Goal: Transaction & Acquisition: Purchase product/service

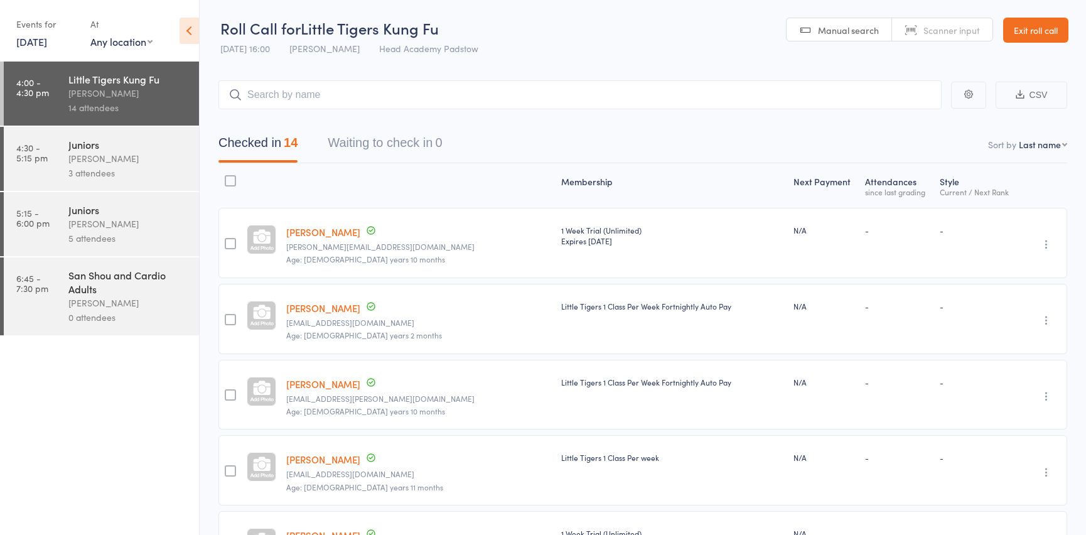
click at [1025, 39] on link "Exit roll call" at bounding box center [1035, 30] width 65 height 25
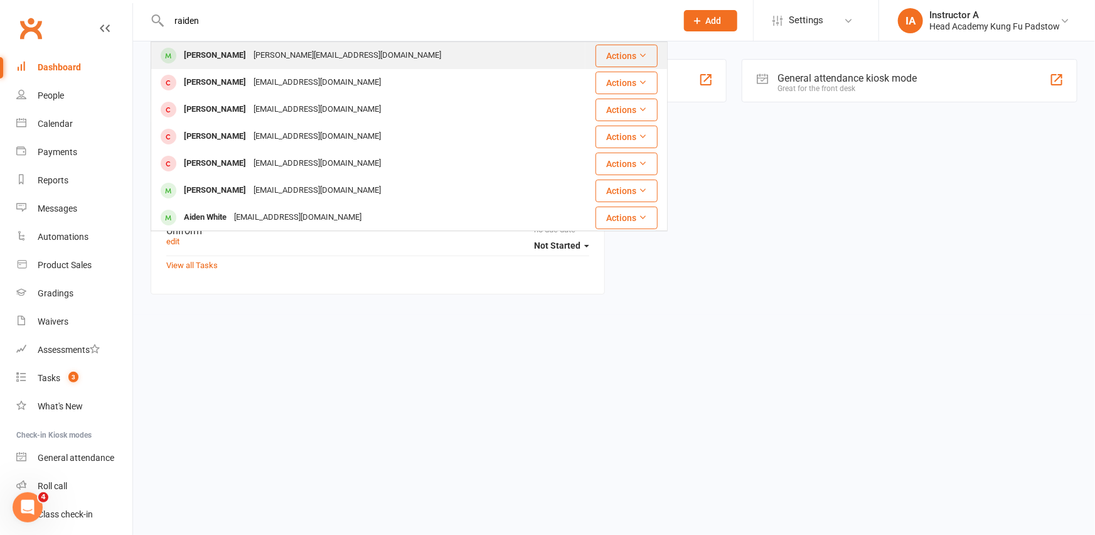
type input "raiden"
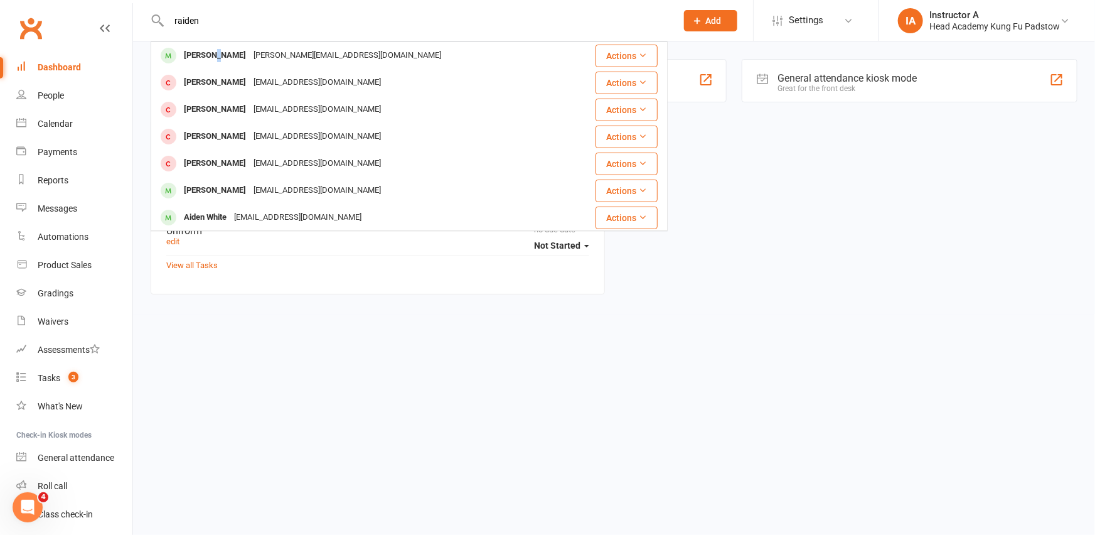
drag, startPoint x: 259, startPoint y: 58, endPoint x: 213, endPoint y: 62, distance: 46.0
click at [213, 62] on div "Raiden Blake" at bounding box center [215, 55] width 70 height 18
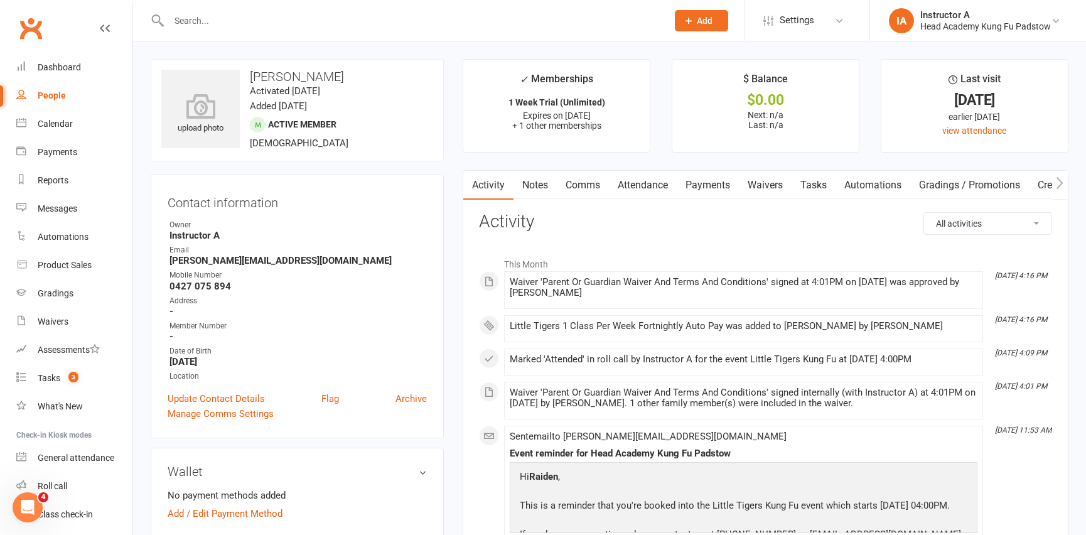
drag, startPoint x: 715, startPoint y: 178, endPoint x: 624, endPoint y: 188, distance: 92.2
click at [715, 178] on link "Payments" at bounding box center [708, 185] width 62 height 29
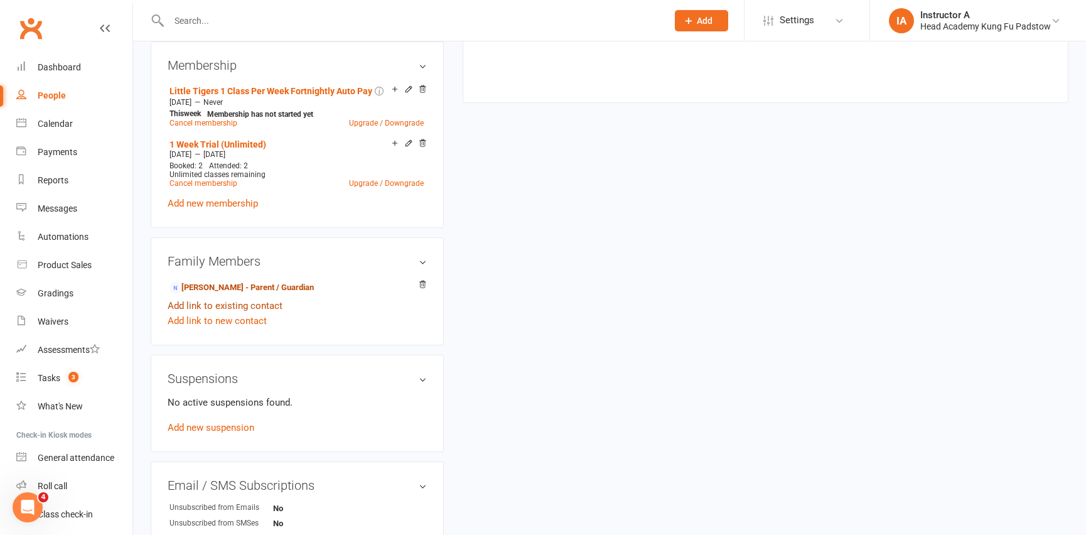
scroll to position [456, 0]
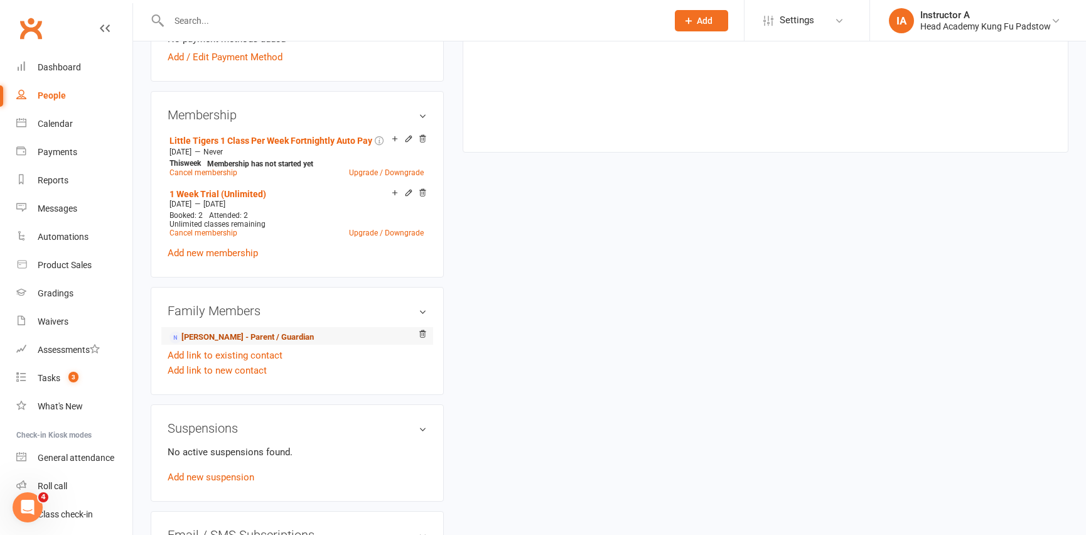
click at [222, 331] on link "Marjorie Blake - Parent / Guardian" at bounding box center [241, 337] width 144 height 13
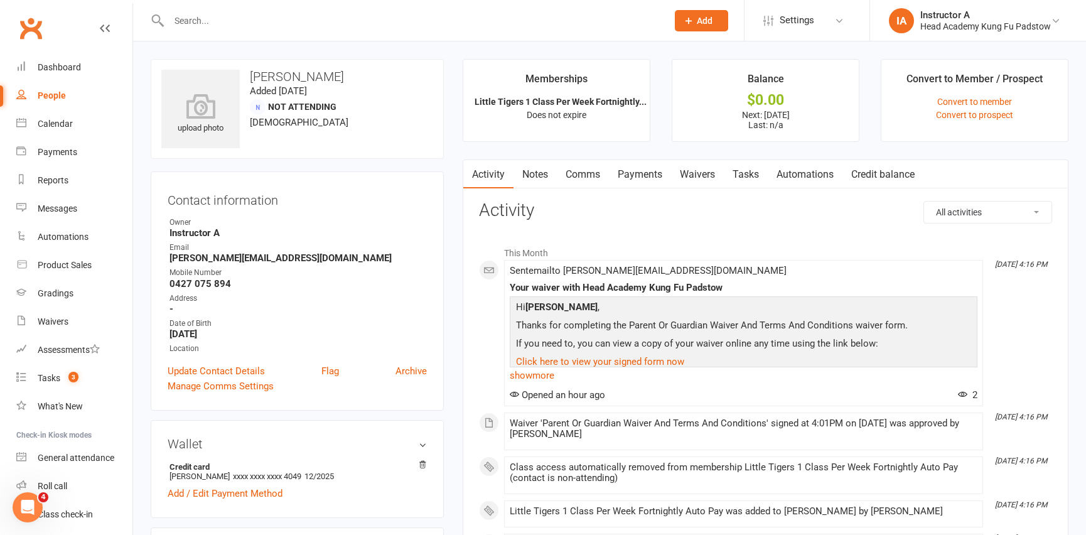
drag, startPoint x: 586, startPoint y: 163, endPoint x: 595, endPoint y: 167, distance: 10.1
click at [587, 166] on link "Comms" at bounding box center [583, 174] width 52 height 29
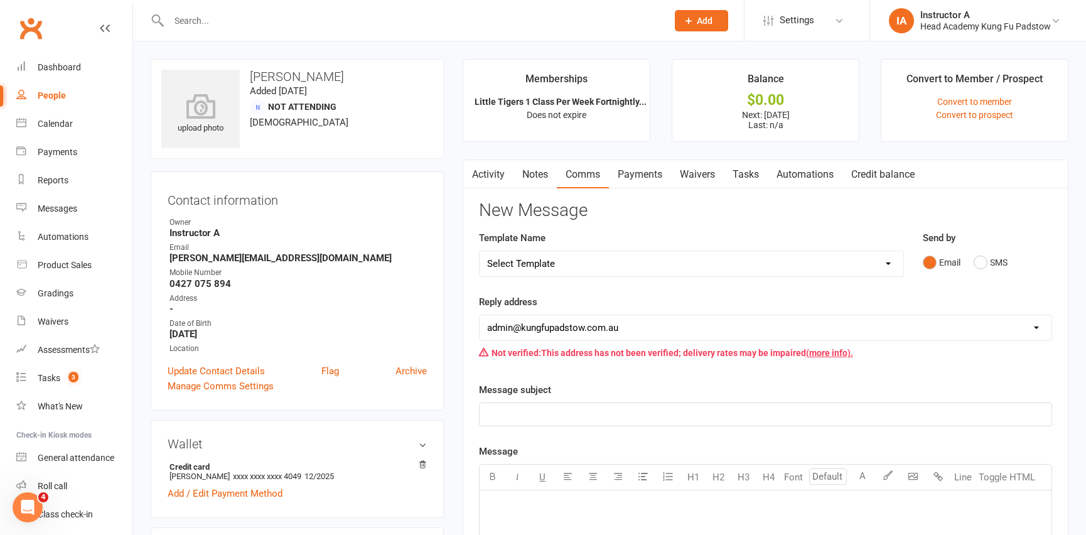
drag, startPoint x: 658, startPoint y: 156, endPoint x: 654, endPoint y: 166, distance: 10.1
click at [658, 162] on main "Memberships Little Tigers 1 Class Per Week Fortnightly... Does not expire Balan…" at bounding box center [765, 490] width 624 height 863
click at [654, 166] on link "Payments" at bounding box center [640, 174] width 62 height 29
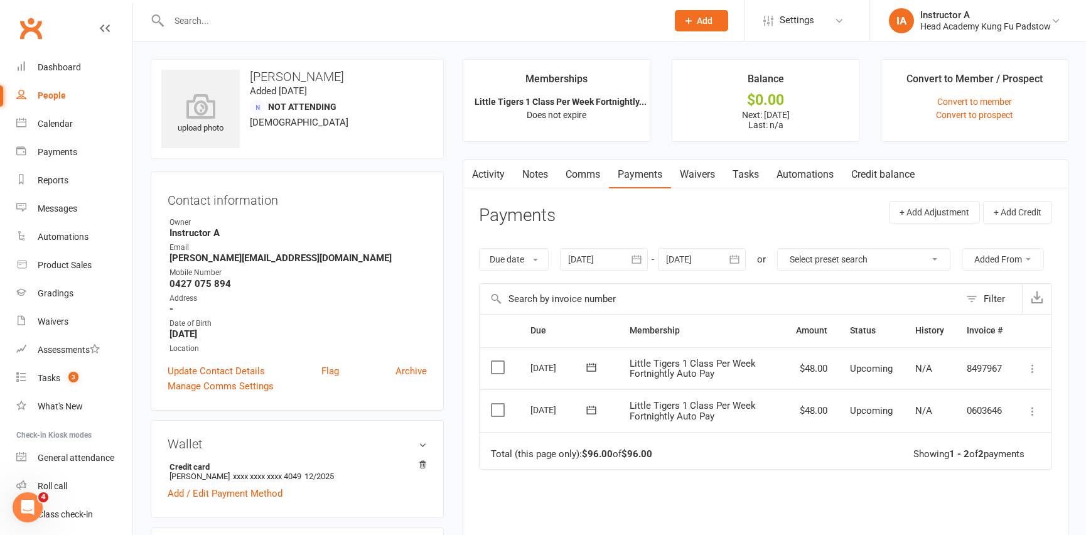
click at [655, 149] on main "Memberships Little Tigers 1 Class Per Week Fortnightly... Does not expire Balan…" at bounding box center [765, 361] width 624 height 604
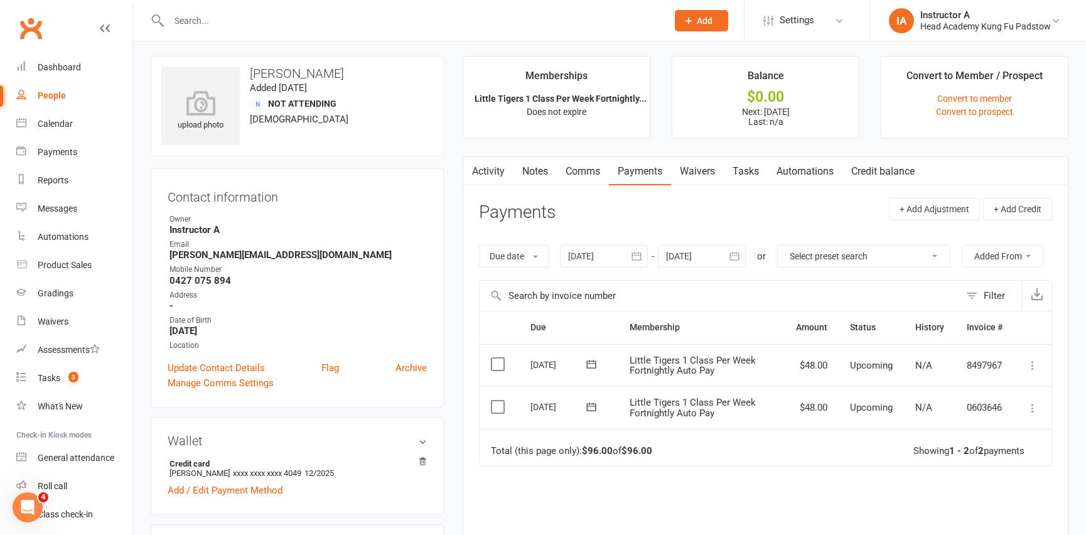
scroll to position [56, 0]
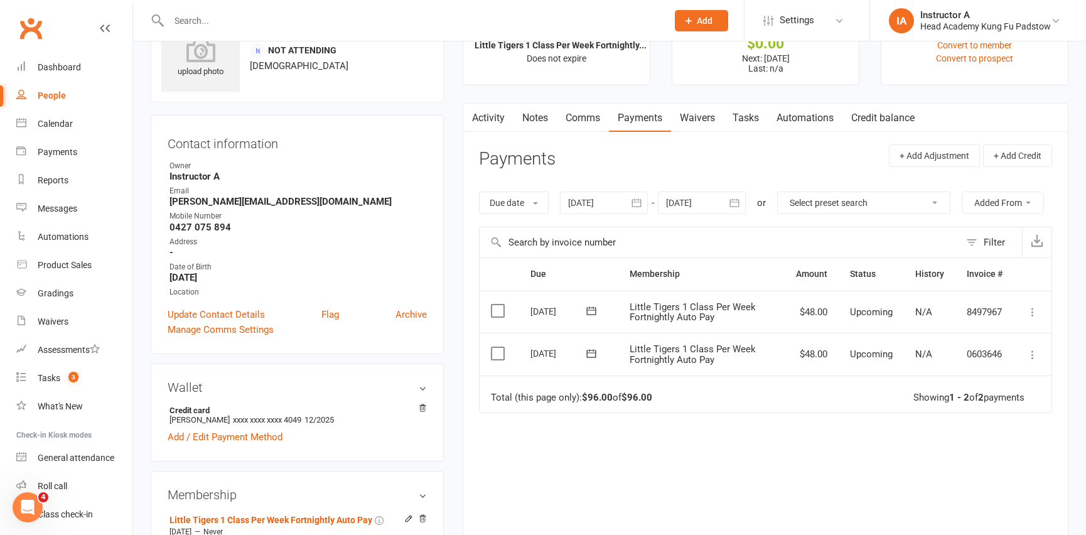
click at [714, 132] on div "Activity Notes Comms Payments Waivers Tasks Automations Credit balance Payments…" at bounding box center [766, 349] width 606 height 492
click at [707, 116] on link "Waivers" at bounding box center [697, 118] width 53 height 29
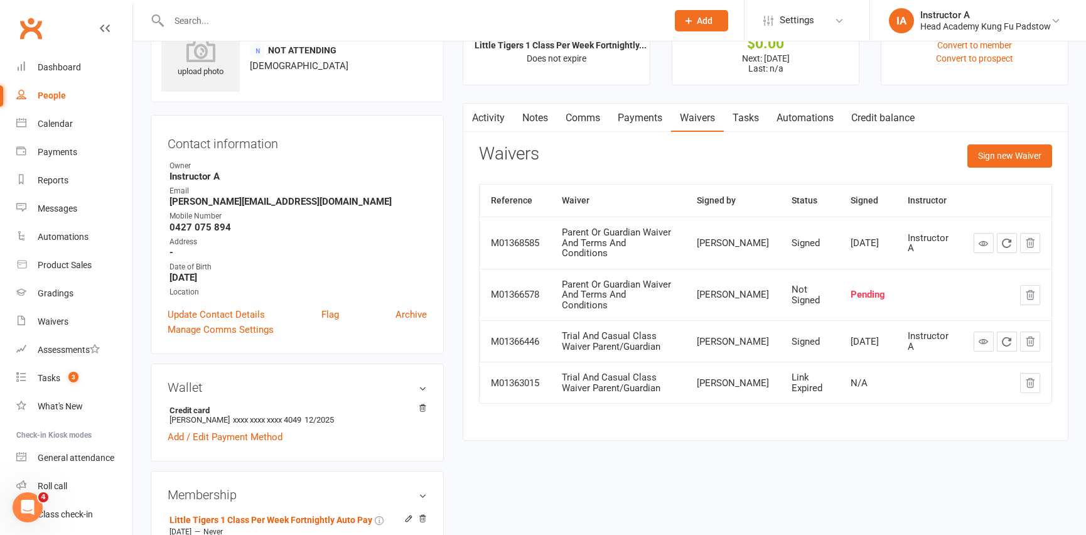
click at [541, 118] on div "Activity Notes Comms Payments Waivers Tasks Automations Credit balance" at bounding box center [693, 118] width 460 height 29
click at [615, 88] on main "Memberships Little Tigers 1 Class Per Week Fortnightly... Does not expire Balan…" at bounding box center [765, 228] width 624 height 451
drag, startPoint x: 538, startPoint y: 139, endPoint x: 563, endPoint y: 129, distance: 26.8
click at [550, 134] on div "Activity Notes Comms Payments Waivers Tasks Automations Credit balance Payments…" at bounding box center [766, 272] width 606 height 338
click at [587, 119] on link "Comms" at bounding box center [583, 118] width 52 height 29
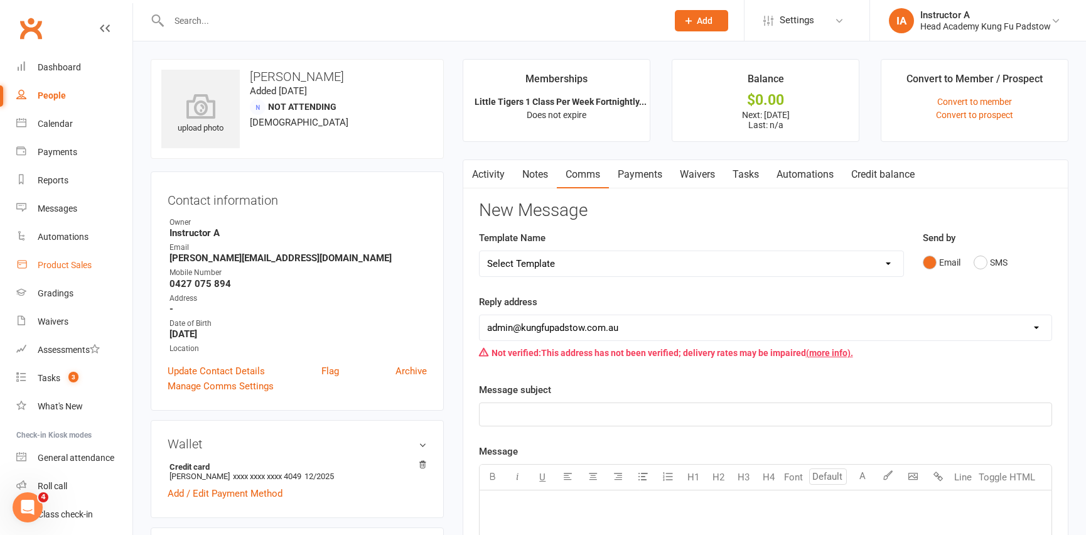
click at [53, 267] on div "Product Sales" at bounding box center [65, 265] width 54 height 10
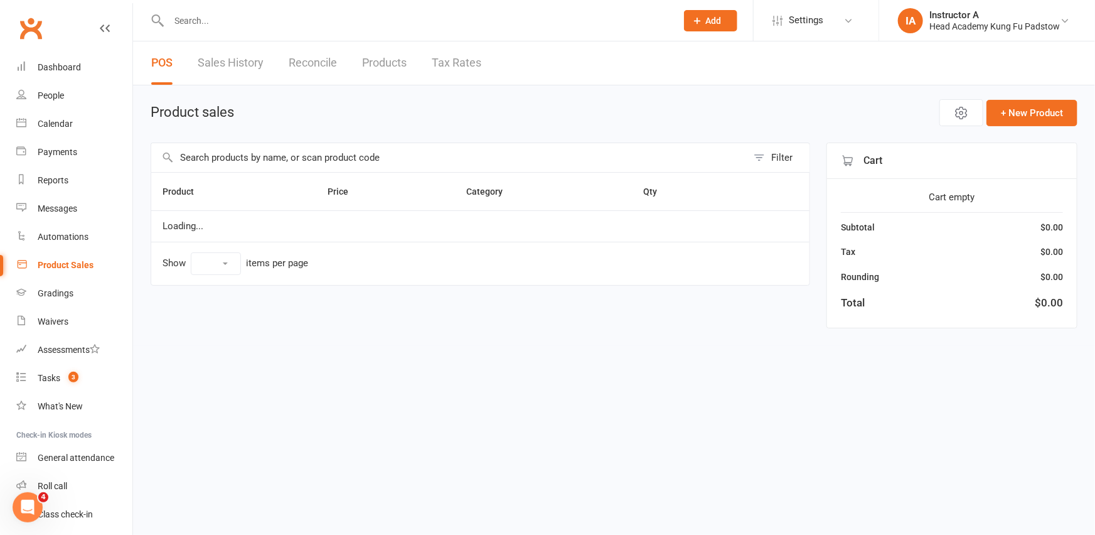
select select "10"
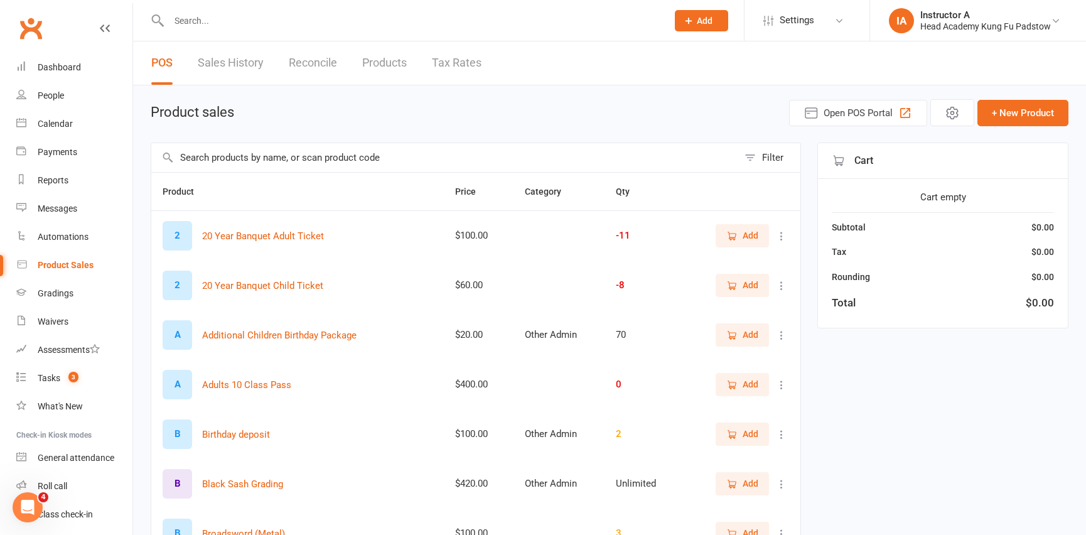
click at [267, 21] on input "text" at bounding box center [411, 21] width 493 height 18
paste input "Farwaan Hasan Adwaan Hasan"
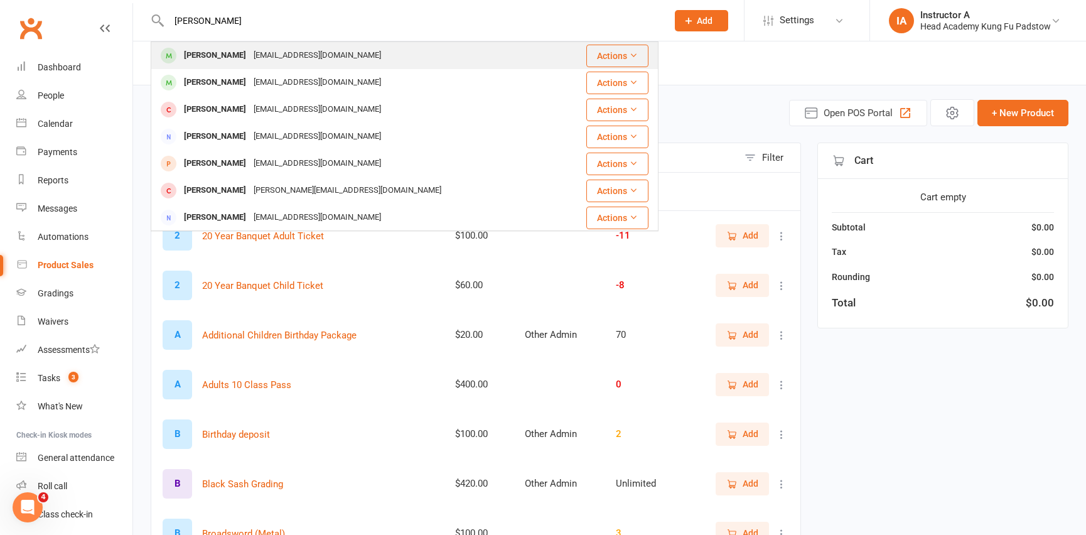
type input "Farwaan Hasan"
click at [257, 51] on div "shejuti1001@gmail.com" at bounding box center [317, 55] width 135 height 18
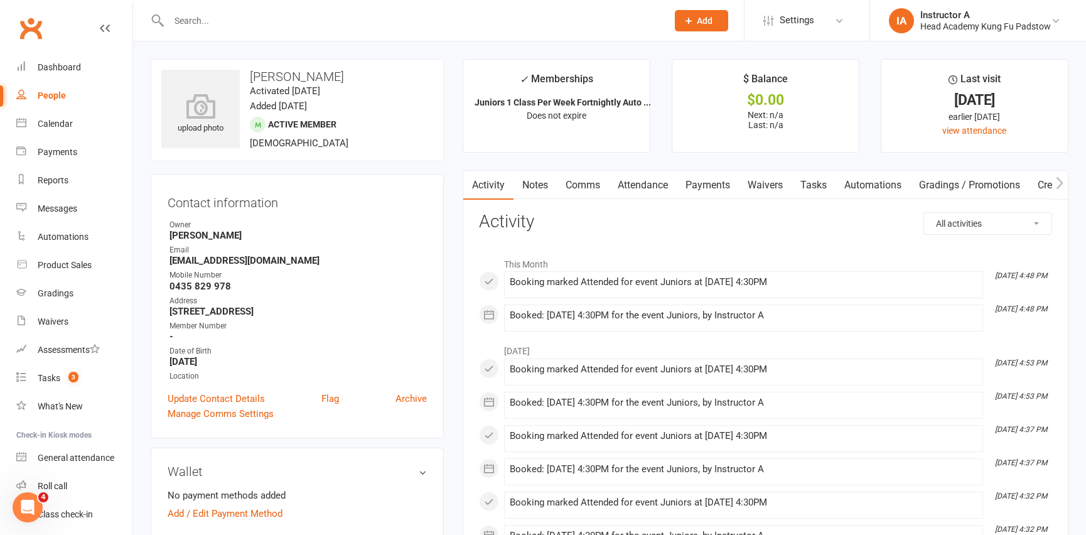
drag, startPoint x: 642, startPoint y: 198, endPoint x: 646, endPoint y: 191, distance: 7.9
click at [645, 195] on link "Attendance" at bounding box center [643, 185] width 68 height 29
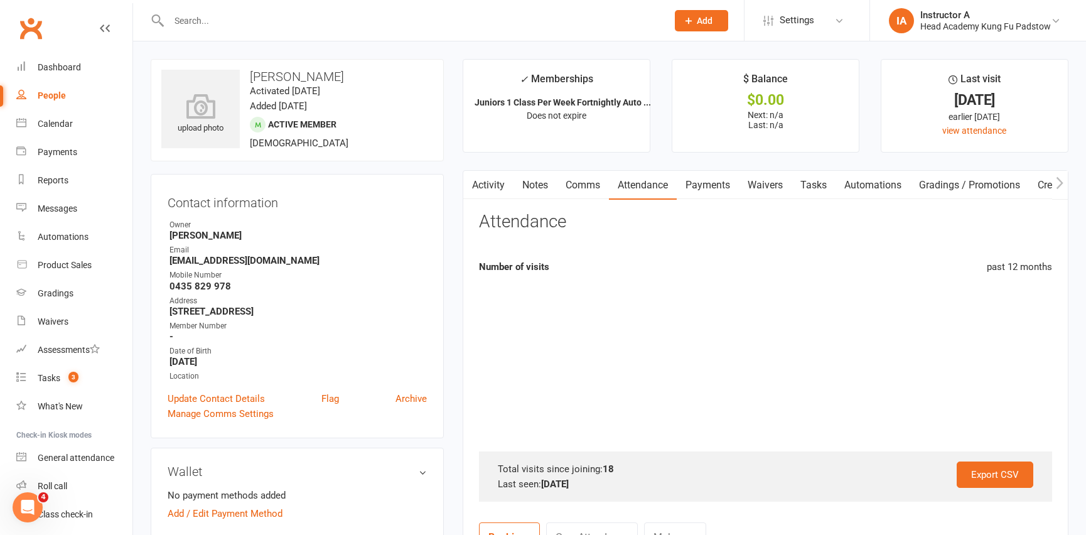
click at [646, 191] on link "Attendance" at bounding box center [643, 185] width 68 height 29
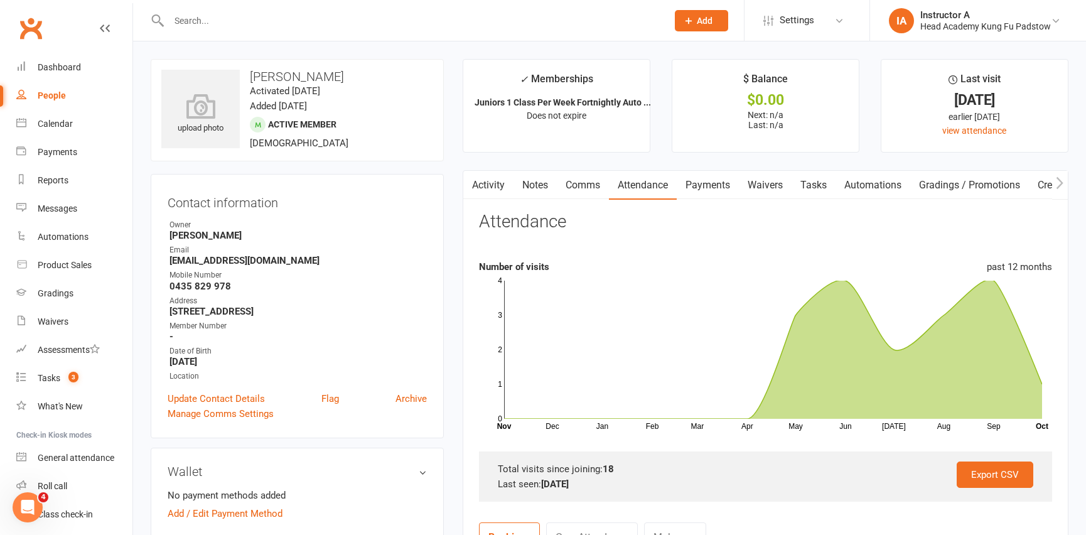
click at [643, 179] on link "Attendance" at bounding box center [643, 185] width 68 height 29
click at [641, 182] on link "Attendance" at bounding box center [643, 185] width 68 height 29
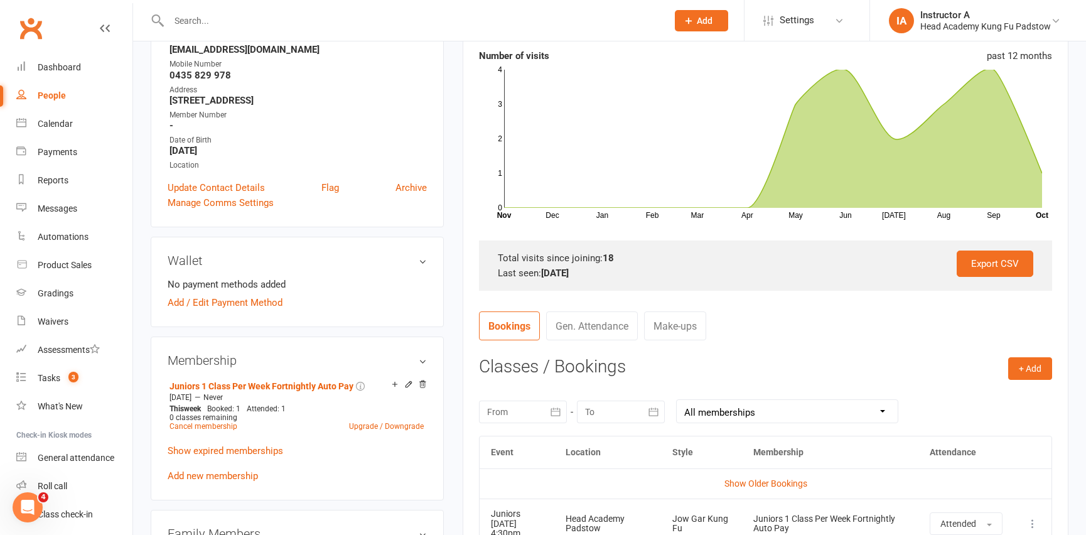
scroll to position [228, 0]
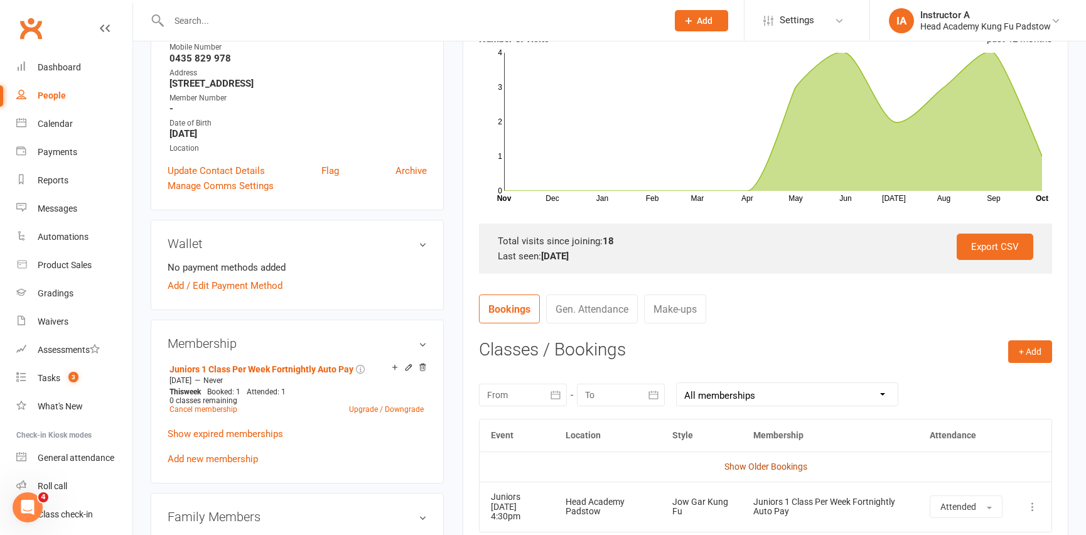
click at [771, 465] on link "Show Older Bookings" at bounding box center [765, 466] width 83 height 10
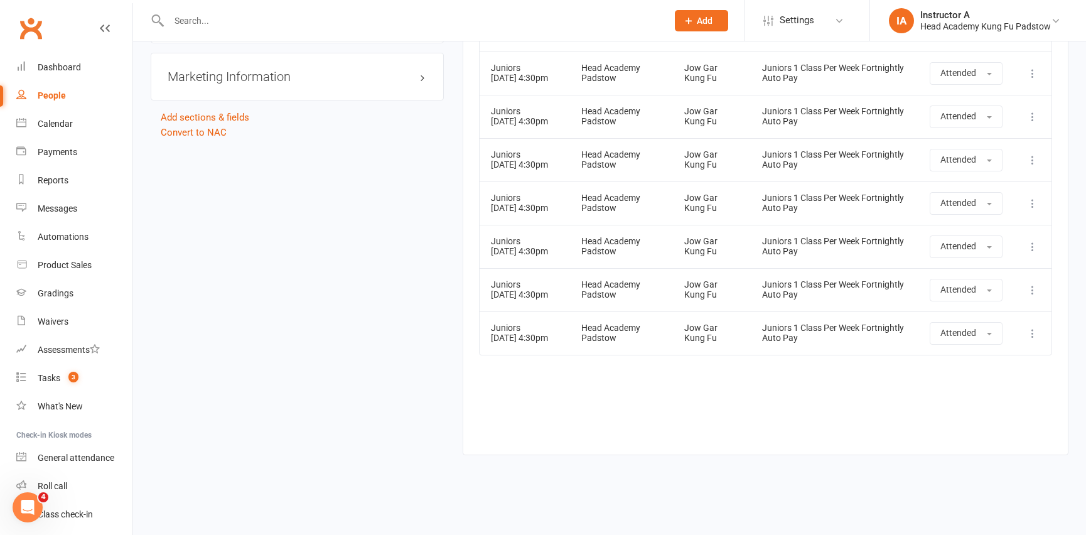
scroll to position [1192, 0]
click at [222, 22] on input "text" at bounding box center [411, 21] width 493 height 18
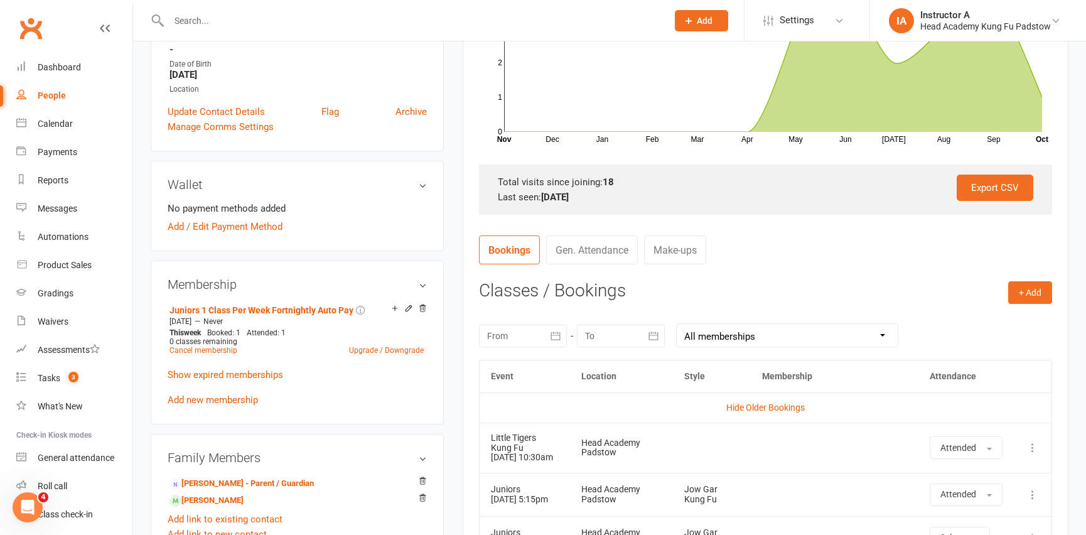
scroll to position [342, 0]
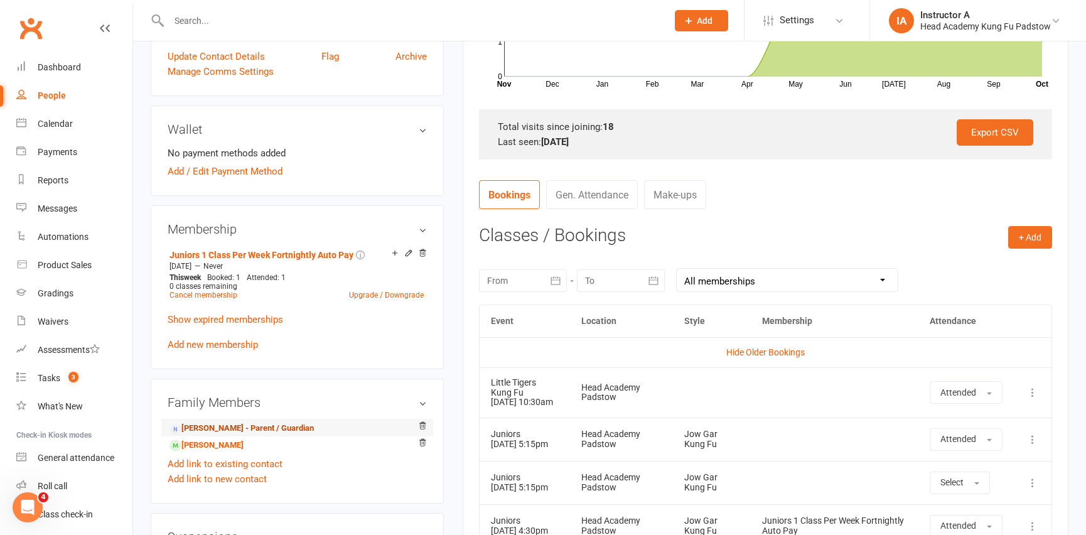
click at [314, 425] on link "Tanjin Akhter Shejuti - Parent / Guardian" at bounding box center [241, 428] width 144 height 13
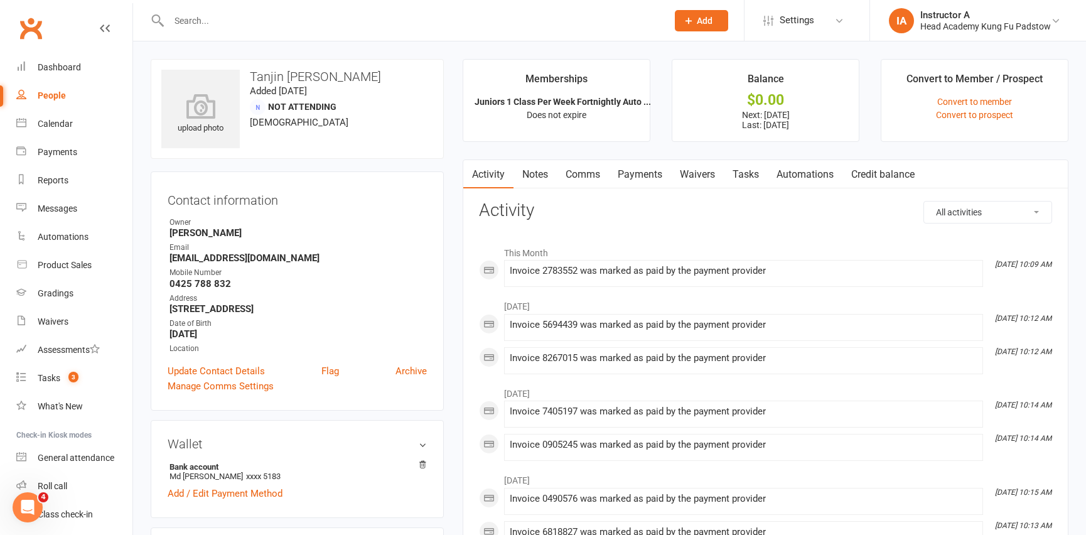
click at [665, 174] on link "Payments" at bounding box center [640, 174] width 62 height 29
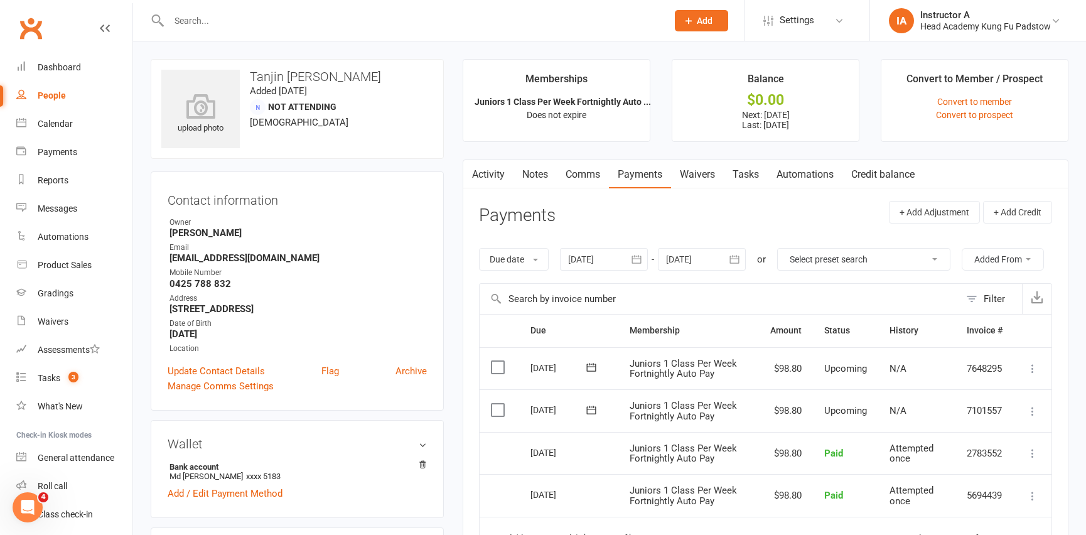
click at [220, 24] on input "text" at bounding box center [411, 21] width 493 height 18
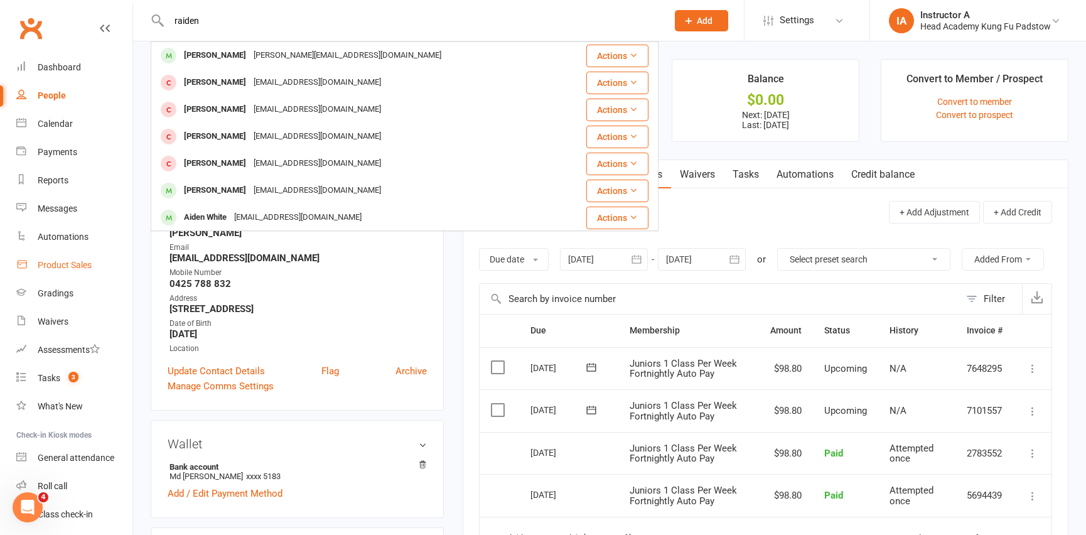
type input "raiden"
click at [87, 266] on div "Product Sales" at bounding box center [65, 265] width 54 height 10
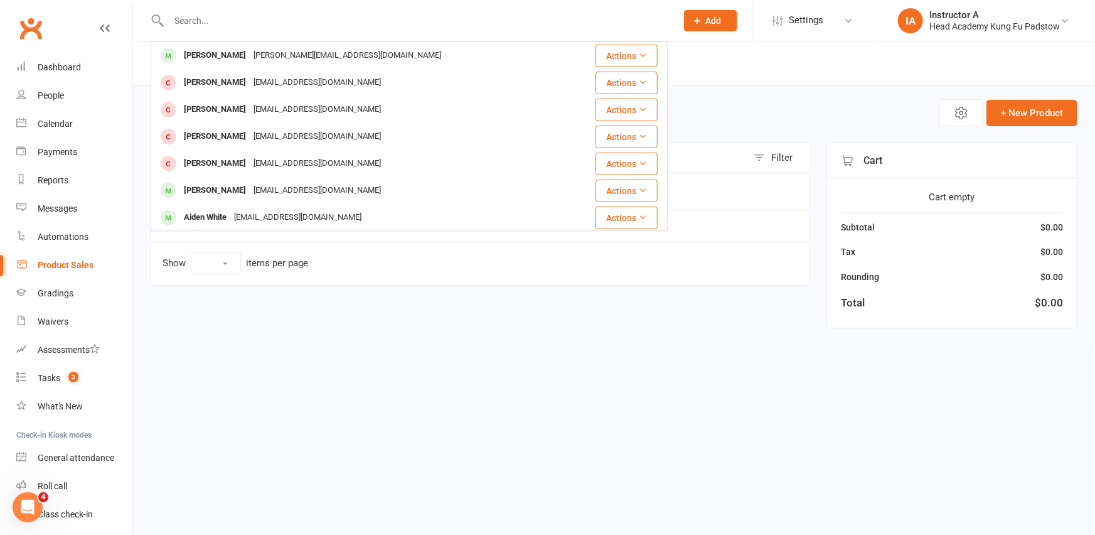
select select "10"
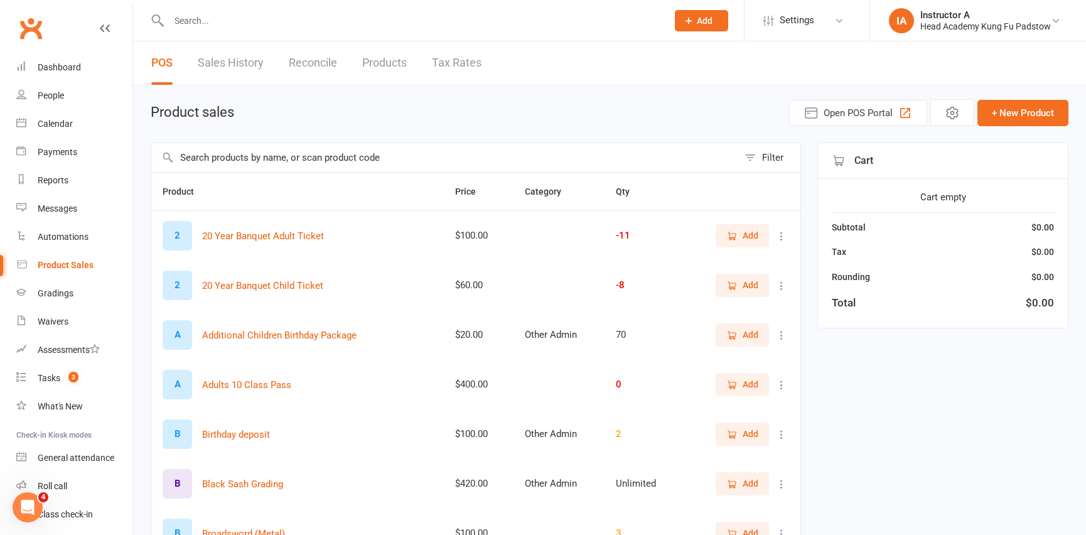
click at [257, 35] on div at bounding box center [405, 20] width 508 height 41
click at [238, 168] on input "text" at bounding box center [444, 157] width 587 height 29
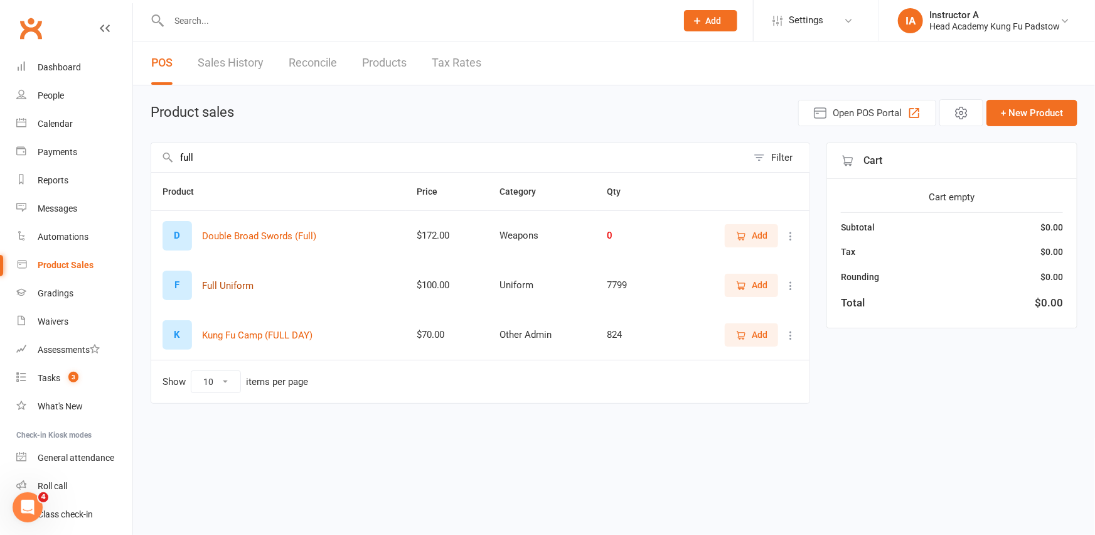
type input "full"
click at [219, 281] on button "Full Uniform" at bounding box center [227, 285] width 51 height 15
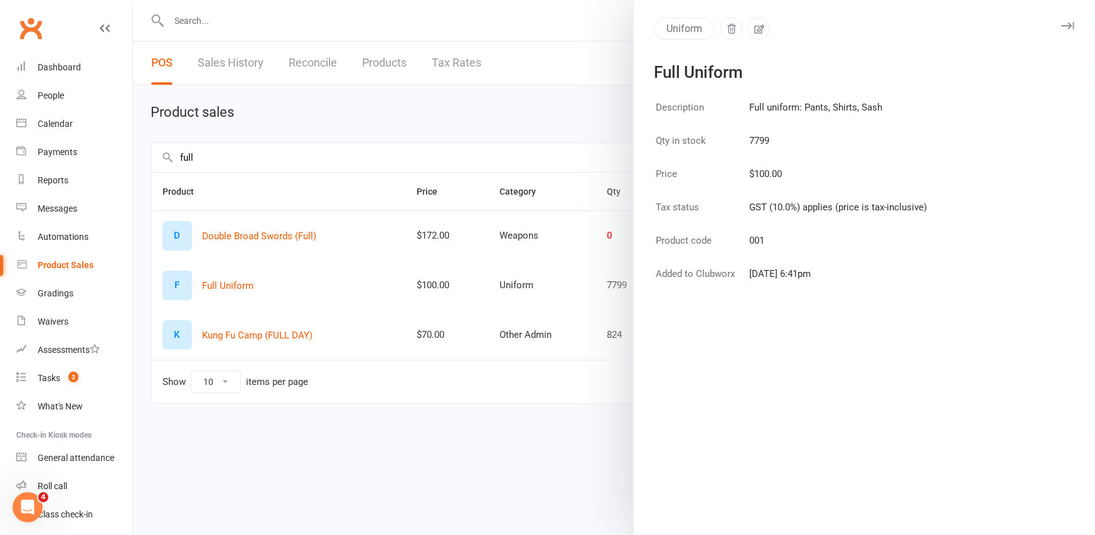
click at [527, 75] on div at bounding box center [614, 267] width 962 height 535
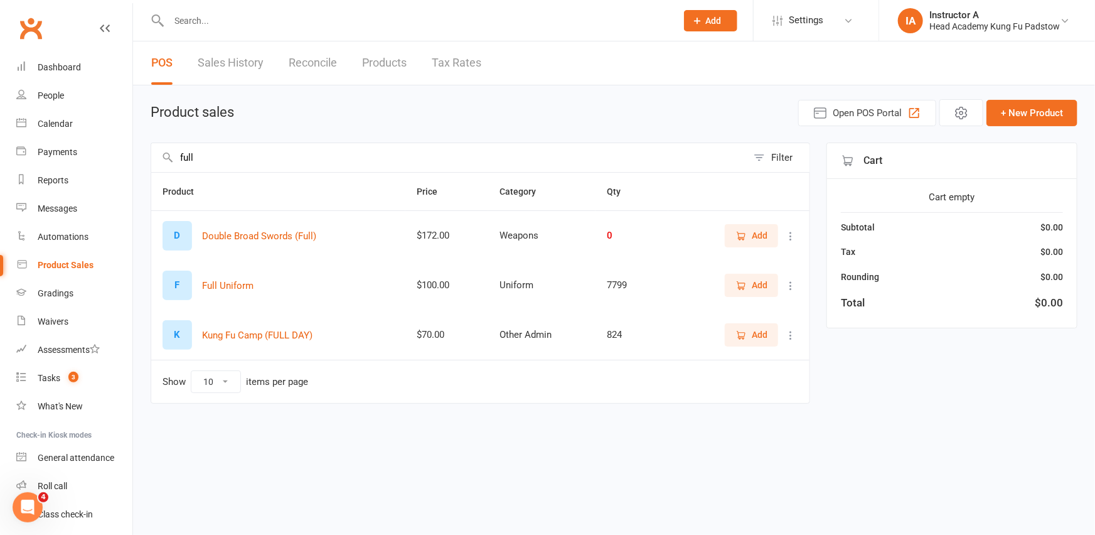
click at [761, 276] on button "Add" at bounding box center [751, 285] width 53 height 23
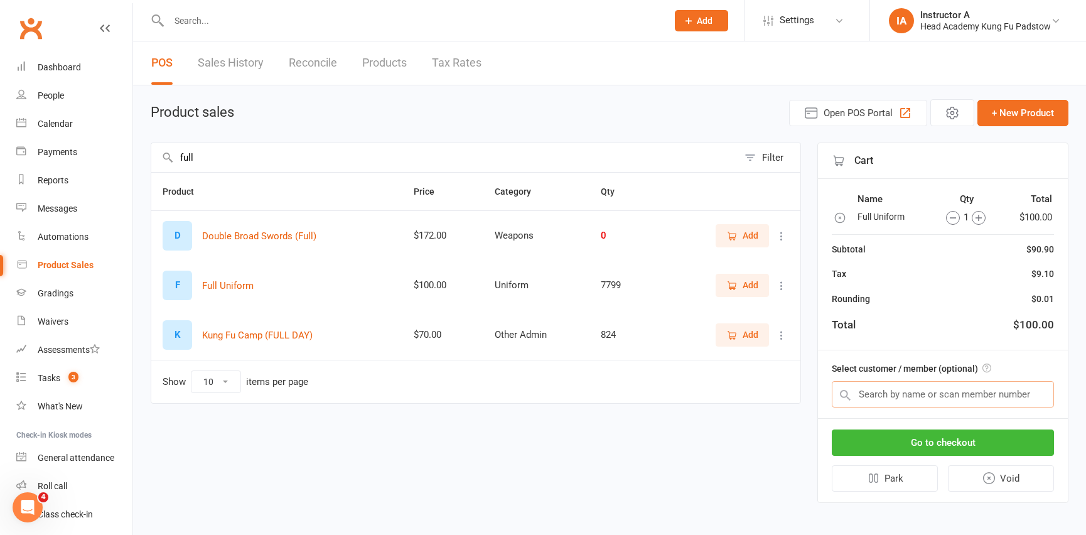
click at [858, 383] on input "text" at bounding box center [943, 394] width 222 height 26
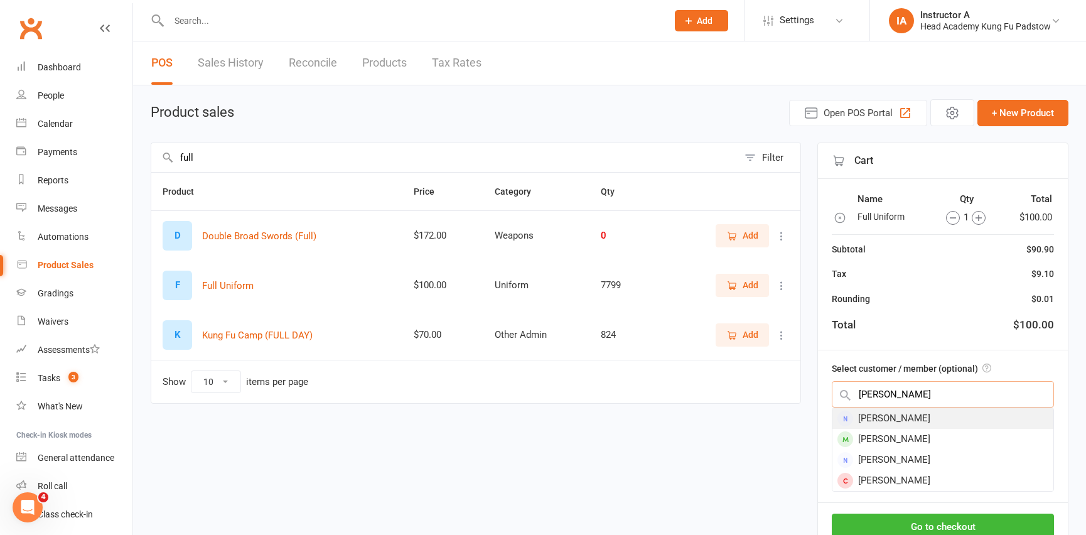
type input "marjori"
click at [901, 414] on div "Marjorie Blake" at bounding box center [942, 418] width 221 height 21
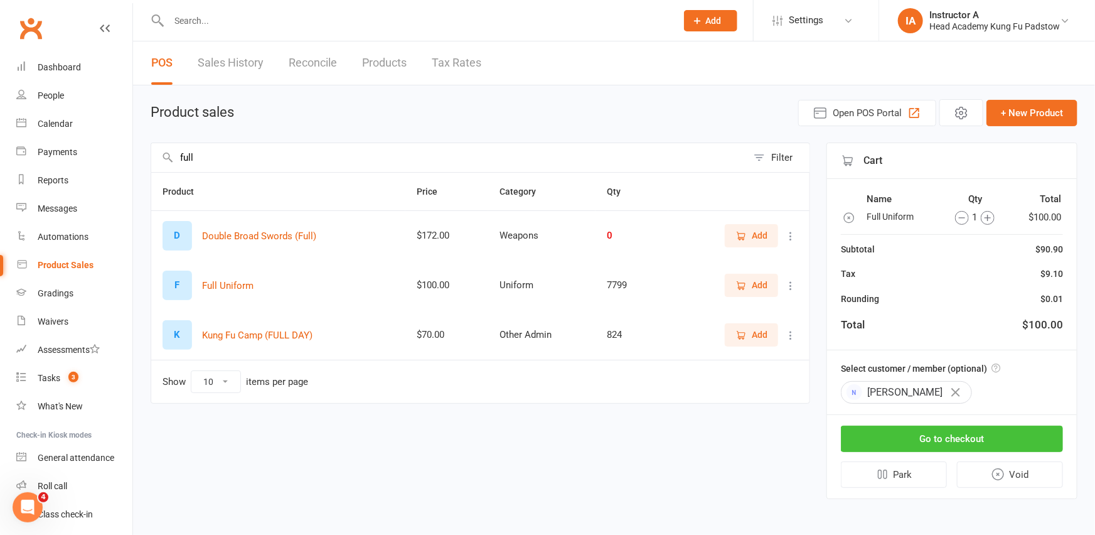
click at [896, 427] on button "Go to checkout" at bounding box center [952, 438] width 222 height 26
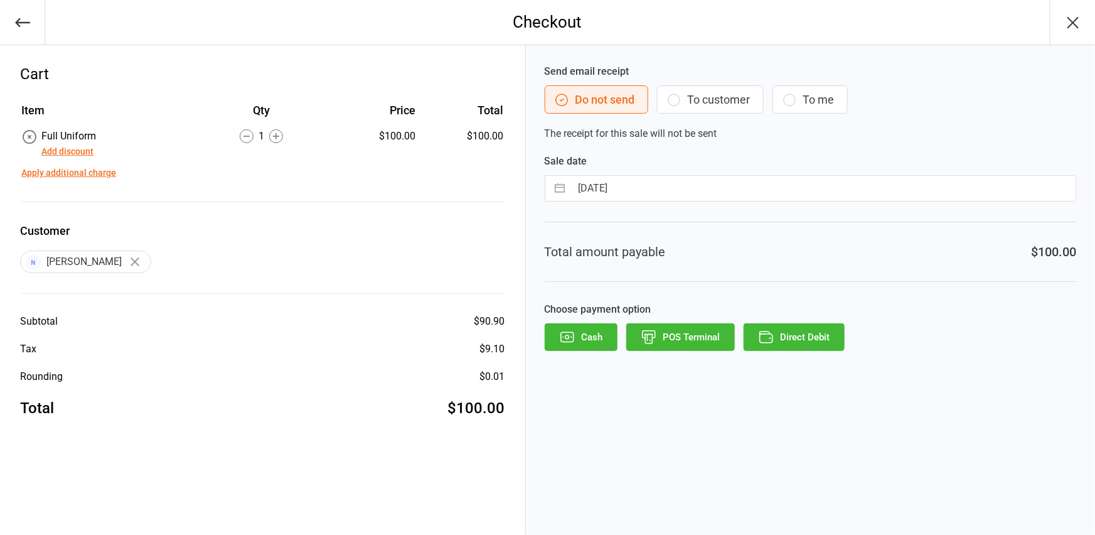
click at [687, 88] on button "To customer" at bounding box center [710, 99] width 107 height 28
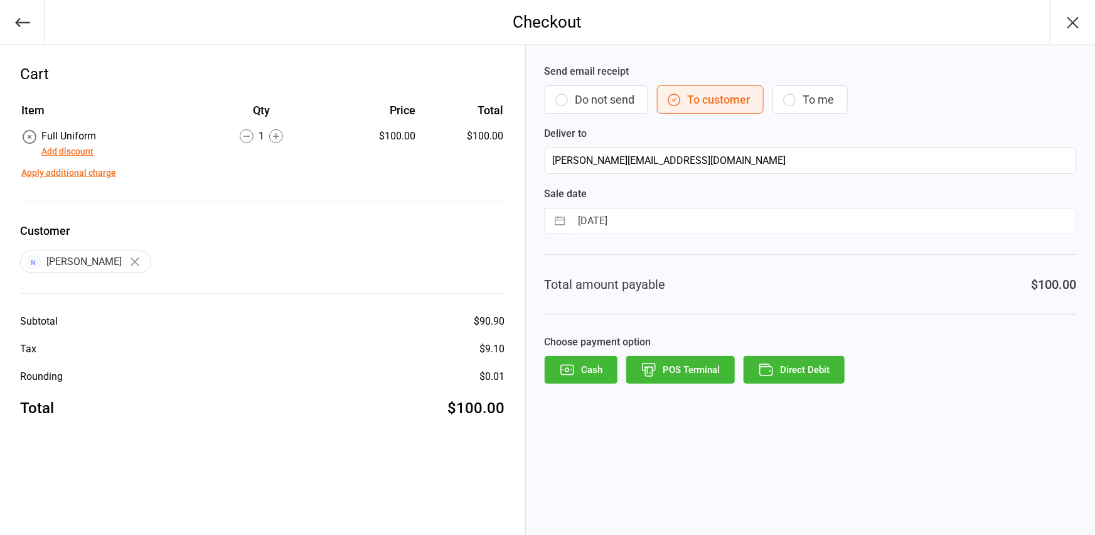
click at [770, 363] on icon "button" at bounding box center [766, 369] width 16 height 16
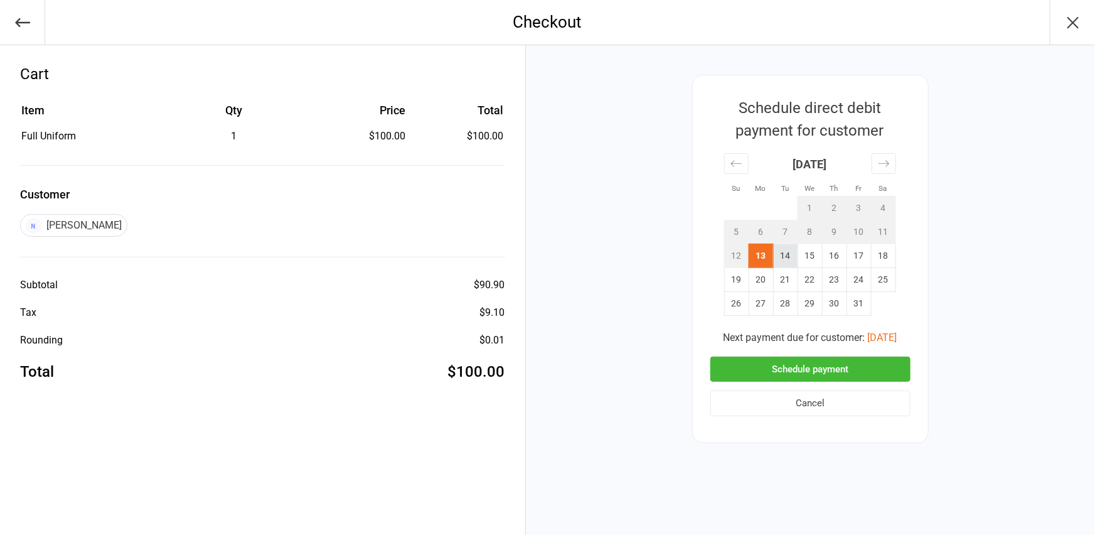
click at [788, 262] on td "14" at bounding box center [785, 255] width 24 height 24
click at [785, 372] on button "Schedule payment" at bounding box center [810, 369] width 200 height 26
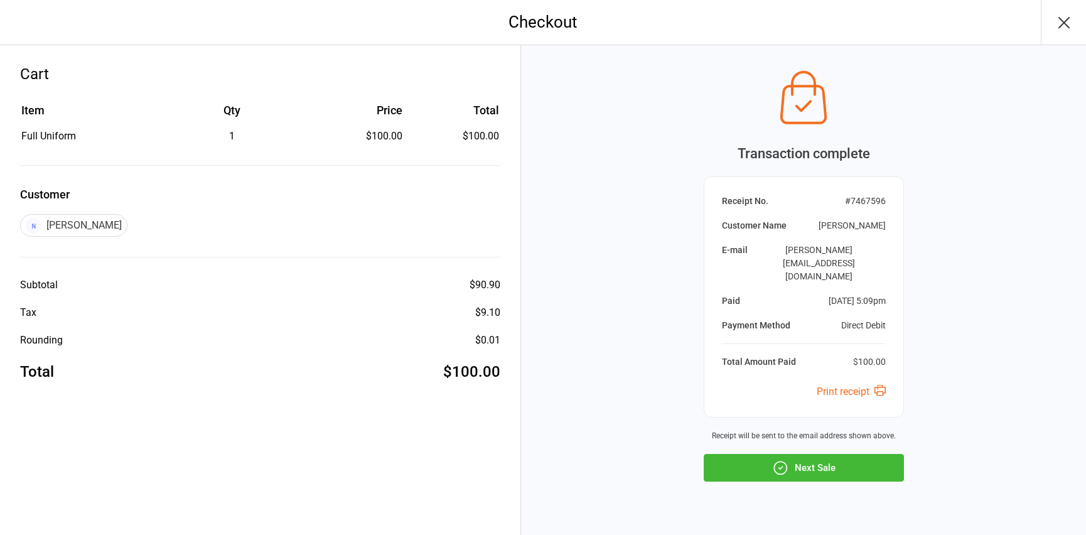
click at [764, 454] on button "Next Sale" at bounding box center [803, 468] width 200 height 28
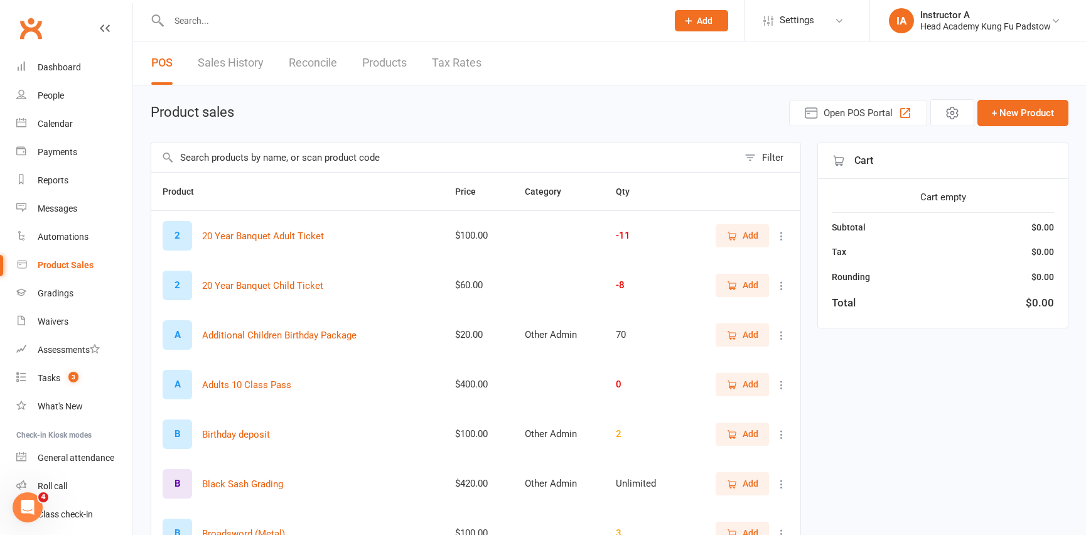
drag, startPoint x: 7, startPoint y: 35, endPoint x: 15, endPoint y: 31, distance: 9.0
click at [13, 33] on div "Clubworx" at bounding box center [66, 36] width 132 height 46
click at [36, 26] on link "Clubworx" at bounding box center [30, 28] width 31 height 31
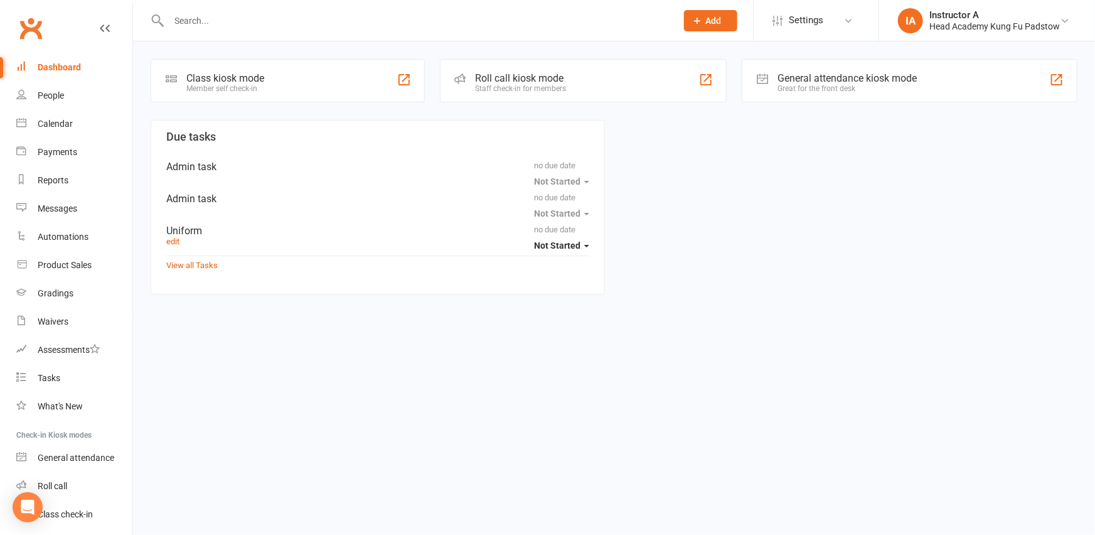
drag, startPoint x: 0, startPoint y: 0, endPoint x: 531, endPoint y: 70, distance: 535.5
click at [529, 69] on div "Roll call kiosk mode Staff check-in for members" at bounding box center [583, 80] width 287 height 43
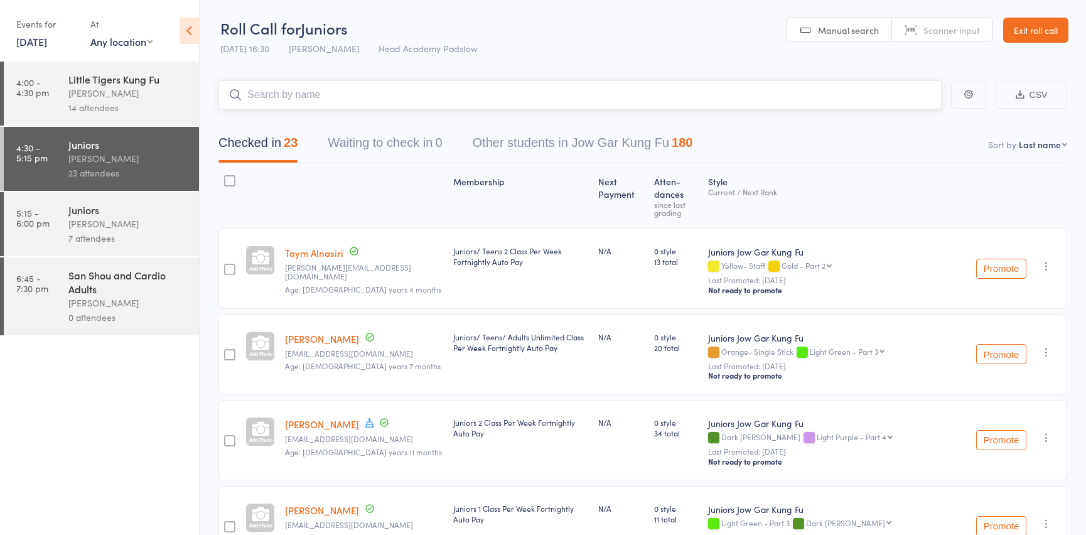
drag, startPoint x: 636, startPoint y: 36, endPoint x: 520, endPoint y: 107, distance: 135.7
drag, startPoint x: 520, startPoint y: 107, endPoint x: 518, endPoint y: 126, distance: 19.5
click at [518, 126] on div "Checked in 23 Waiting to check in 0 Other students in Jow Gar Kung Fu 180" at bounding box center [642, 136] width 848 height 54
click at [336, 100] on input "search" at bounding box center [579, 94] width 723 height 29
click at [1026, 26] on link "Exit roll call" at bounding box center [1035, 30] width 65 height 25
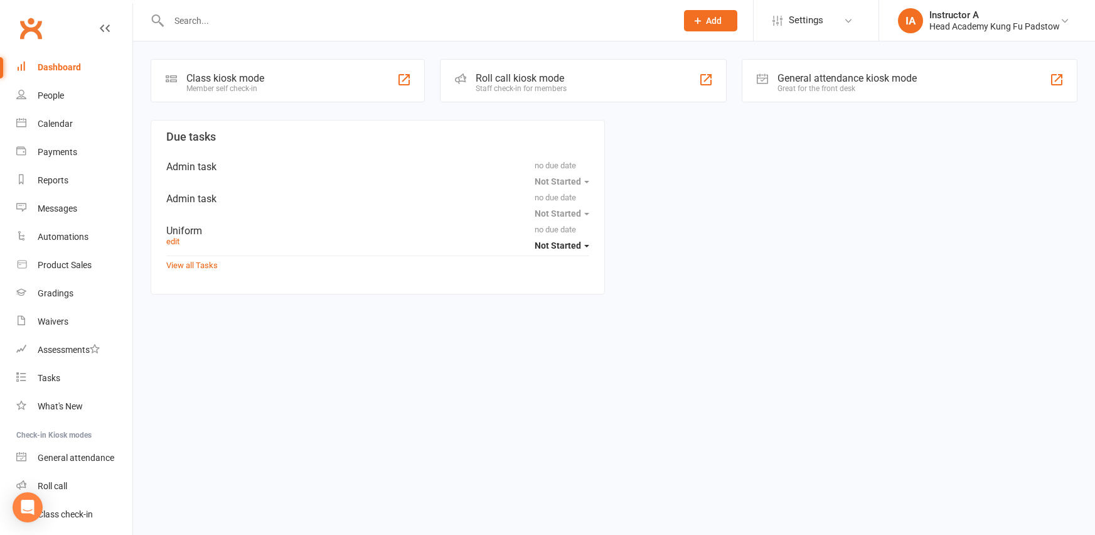
click at [365, 13] on input "text" at bounding box center [416, 21] width 503 height 18
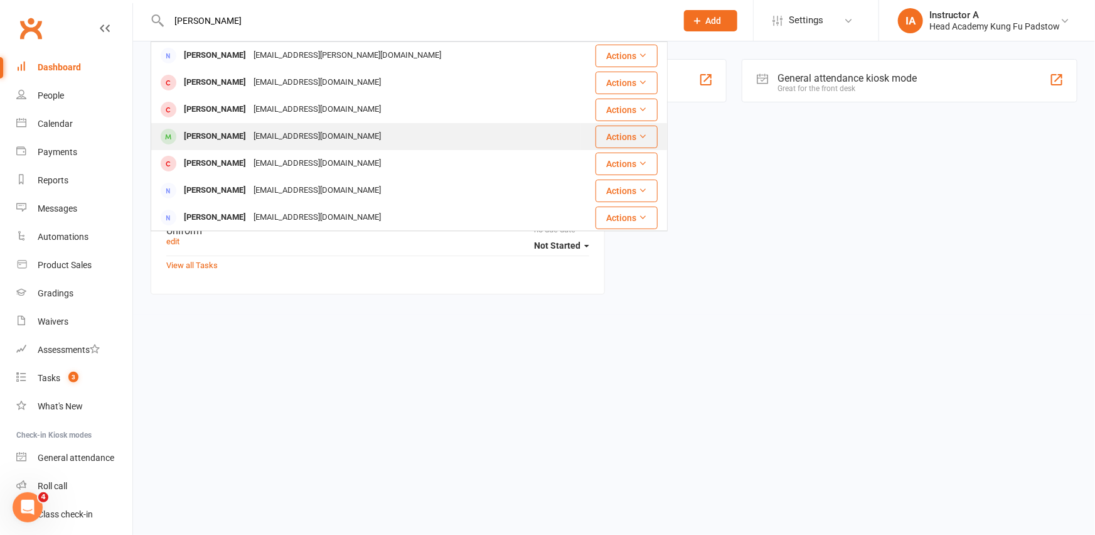
type input "[PERSON_NAME]"
click at [235, 134] on div "[PERSON_NAME]" at bounding box center [215, 136] width 70 height 18
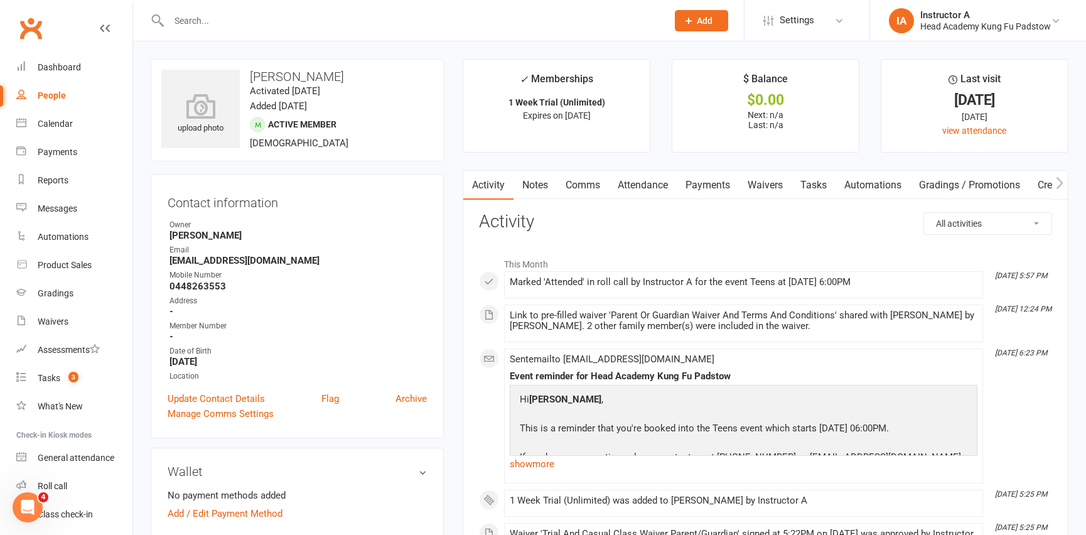
drag, startPoint x: 486, startPoint y: 286, endPoint x: 492, endPoint y: 238, distance: 47.5
drag, startPoint x: 494, startPoint y: 235, endPoint x: 498, endPoint y: 217, distance: 18.1
click at [608, 186] on link "Comms" at bounding box center [583, 185] width 52 height 29
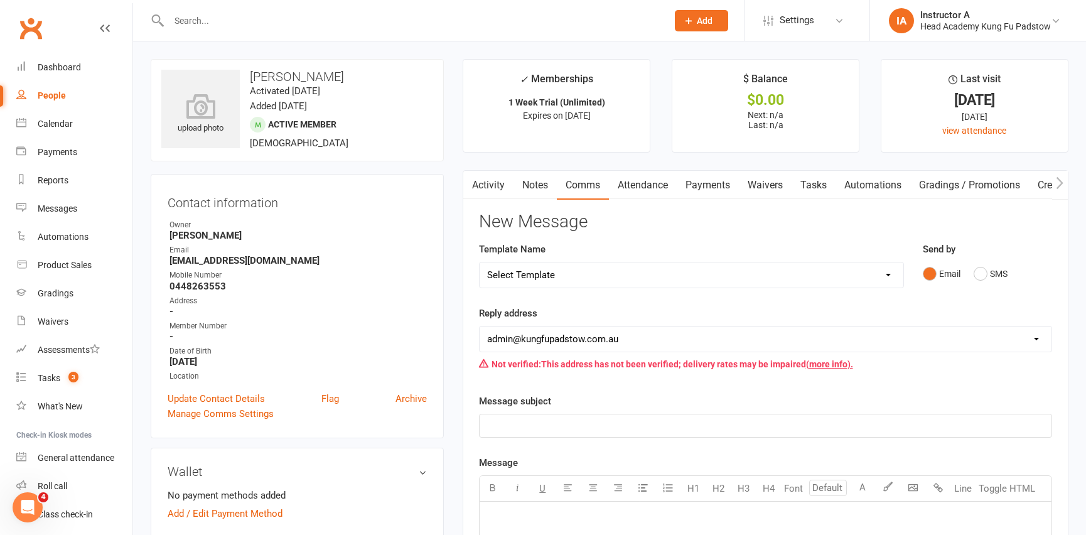
click at [628, 176] on link "Attendance" at bounding box center [643, 185] width 68 height 29
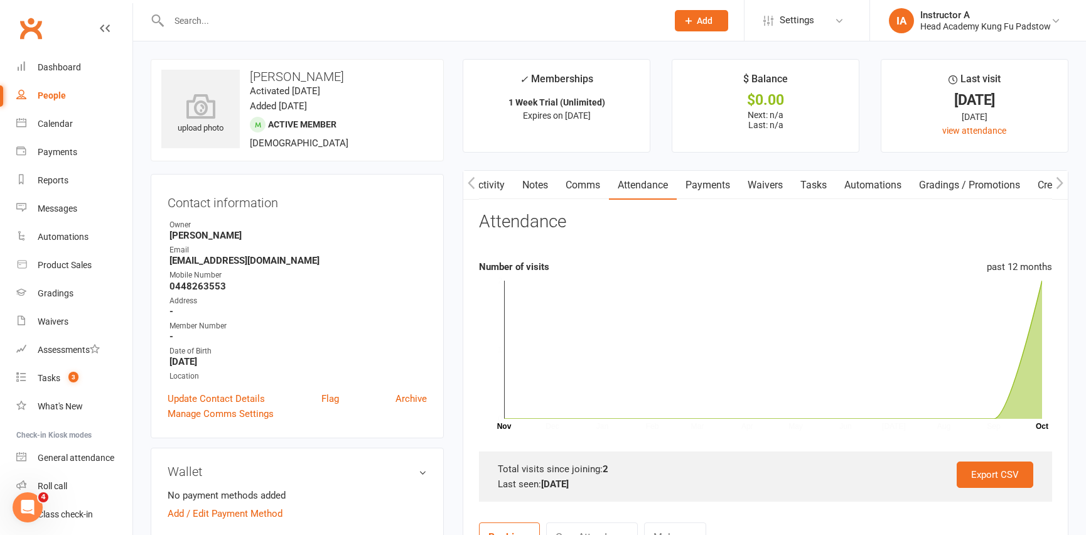
scroll to position [0, 2]
click at [562, 188] on link "Comms" at bounding box center [581, 185] width 52 height 29
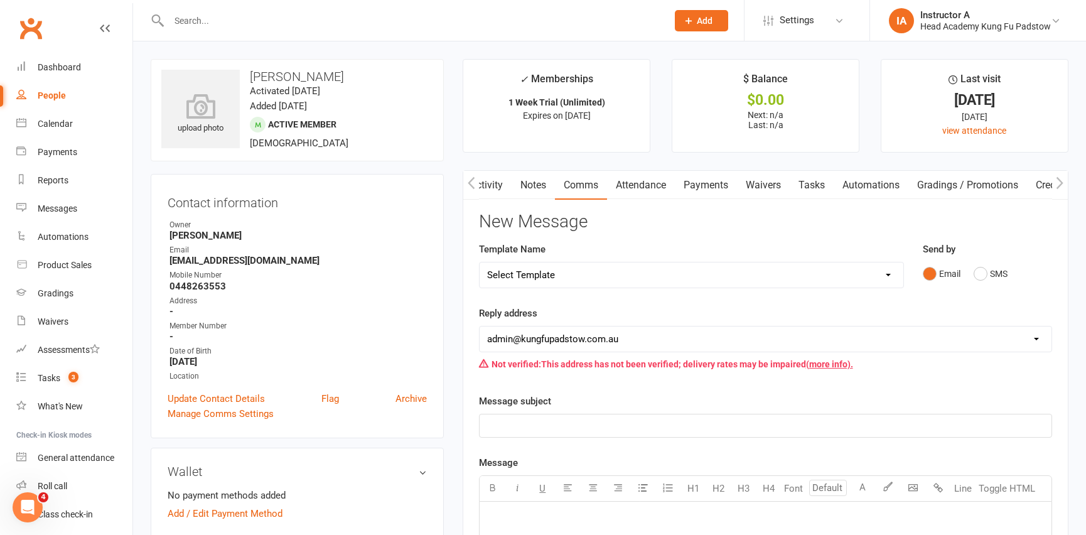
click at [274, 25] on input "text" at bounding box center [411, 21] width 493 height 18
click at [657, 197] on link "Attendance" at bounding box center [641, 185] width 68 height 29
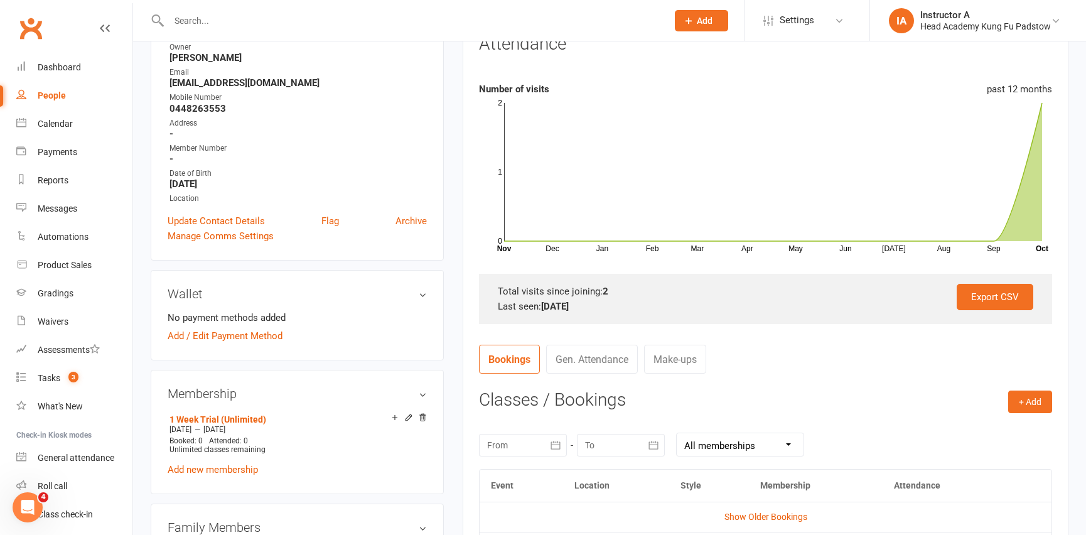
scroll to position [228, 0]
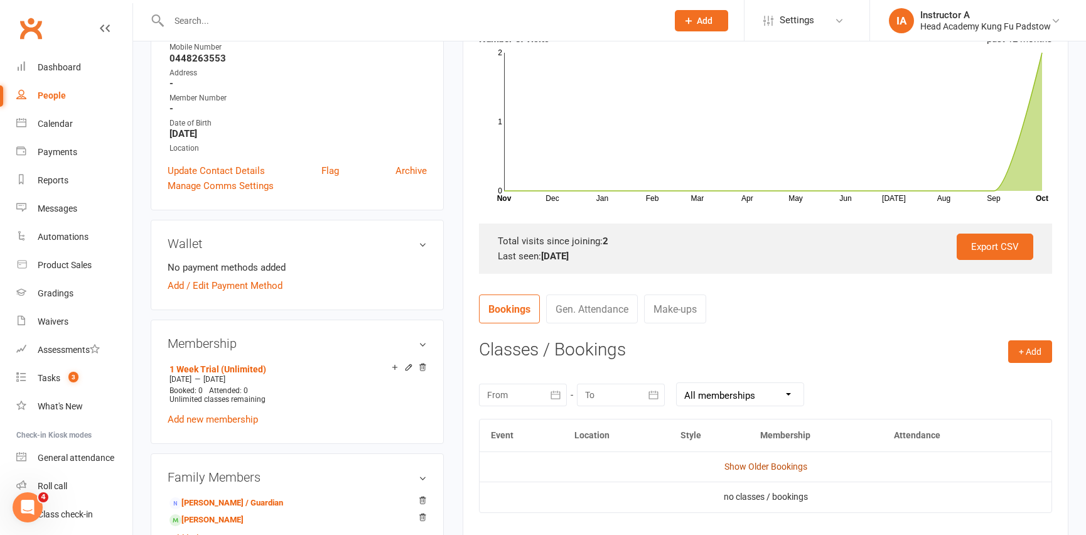
click at [774, 461] on link "Show Older Bookings" at bounding box center [765, 466] width 83 height 10
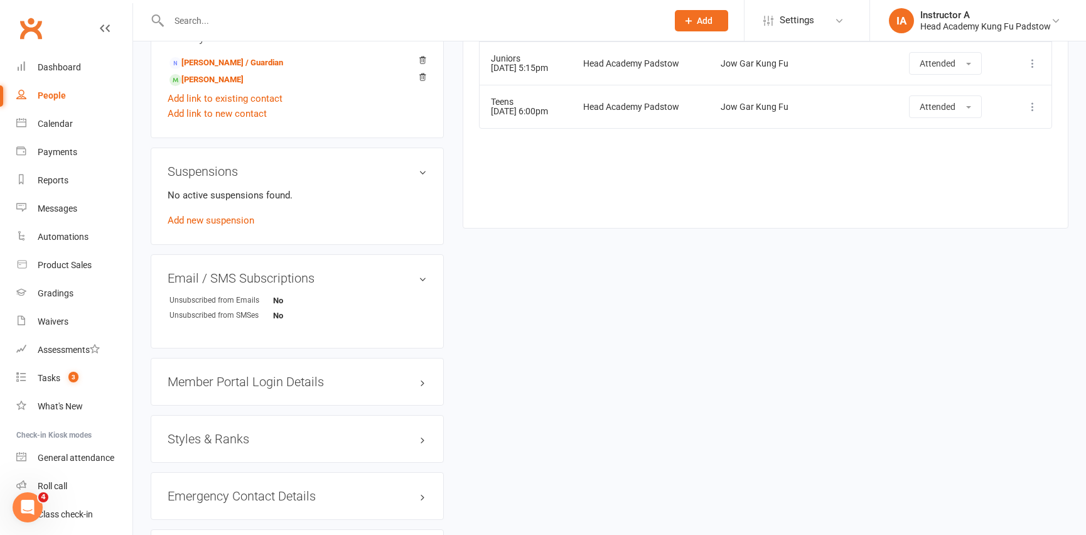
scroll to position [618, 0]
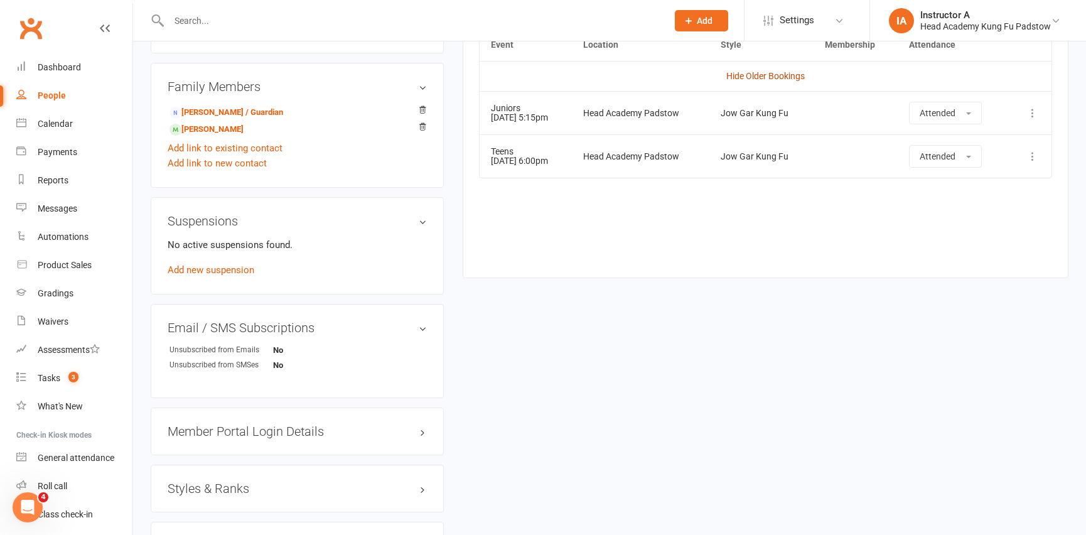
click at [733, 78] on link "Hide Older Bookings" at bounding box center [765, 76] width 78 height 10
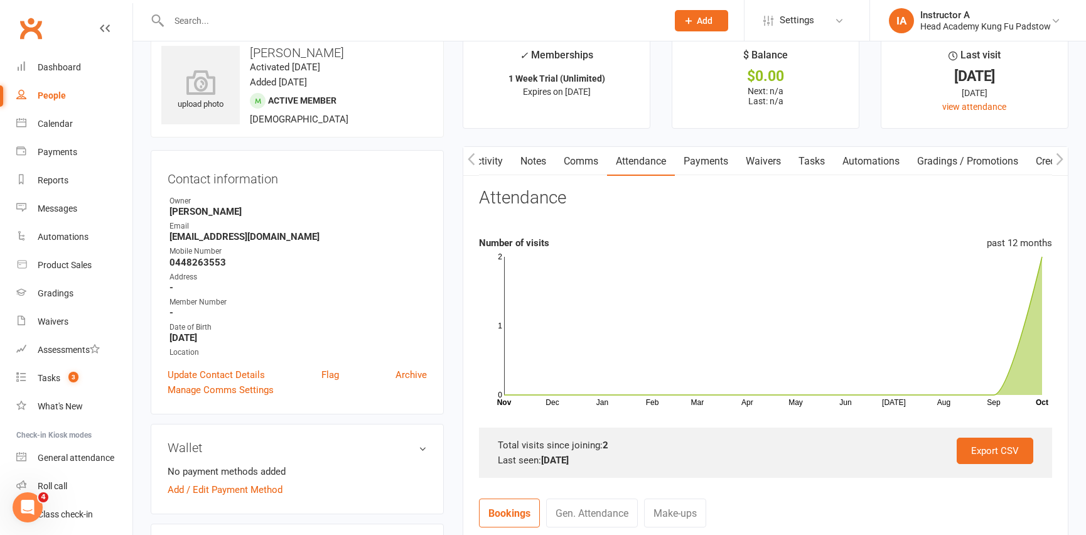
scroll to position [0, 0]
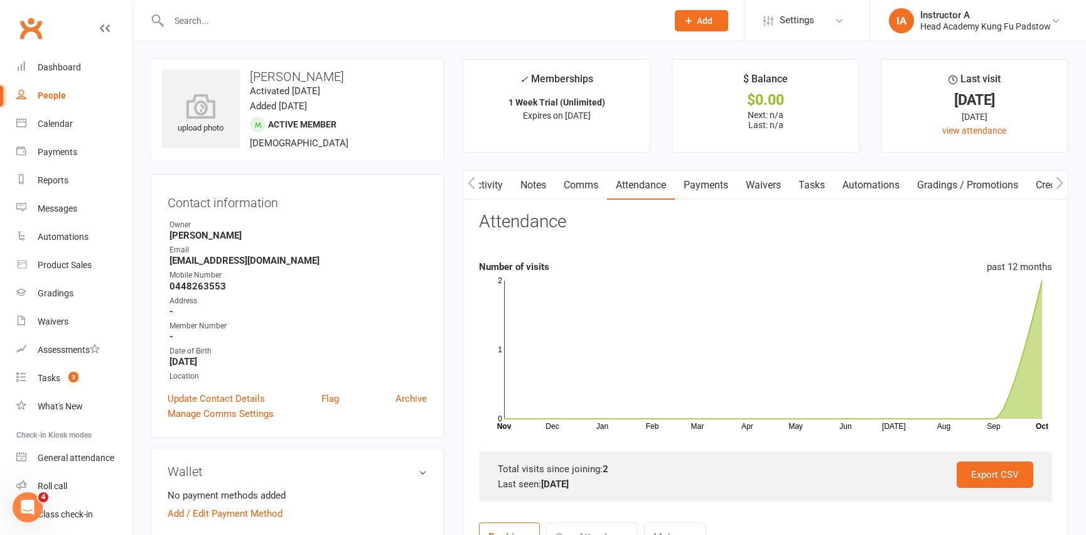
drag, startPoint x: 612, startPoint y: 80, endPoint x: 508, endPoint y: 73, distance: 104.4
click at [508, 73] on li "✓ Memberships 1 Week Trial (Unlimited) Expires on [DATE]" at bounding box center [557, 106] width 188 height 94
click at [233, 21] on input "text" at bounding box center [411, 21] width 493 height 18
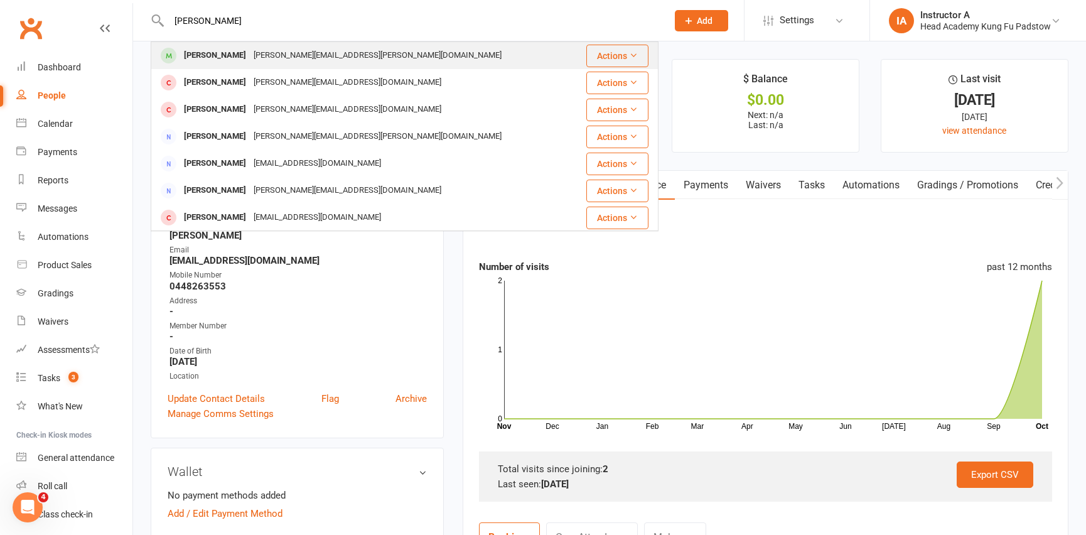
type input "[PERSON_NAME]"
click at [199, 58] on div "[PERSON_NAME]" at bounding box center [215, 55] width 70 height 18
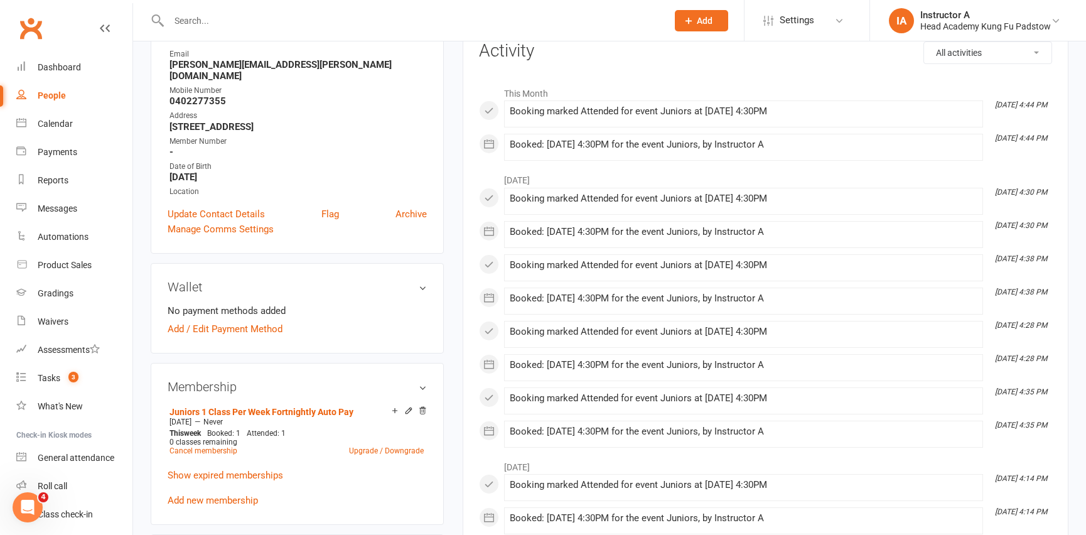
scroll to position [399, 0]
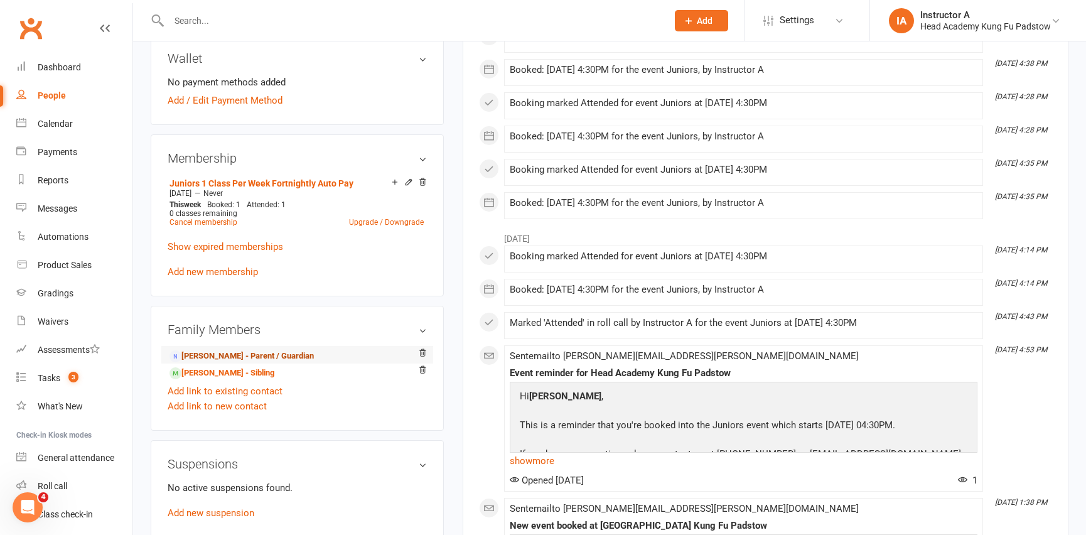
click at [220, 350] on link "[PERSON_NAME] - Parent / Guardian" at bounding box center [241, 356] width 144 height 13
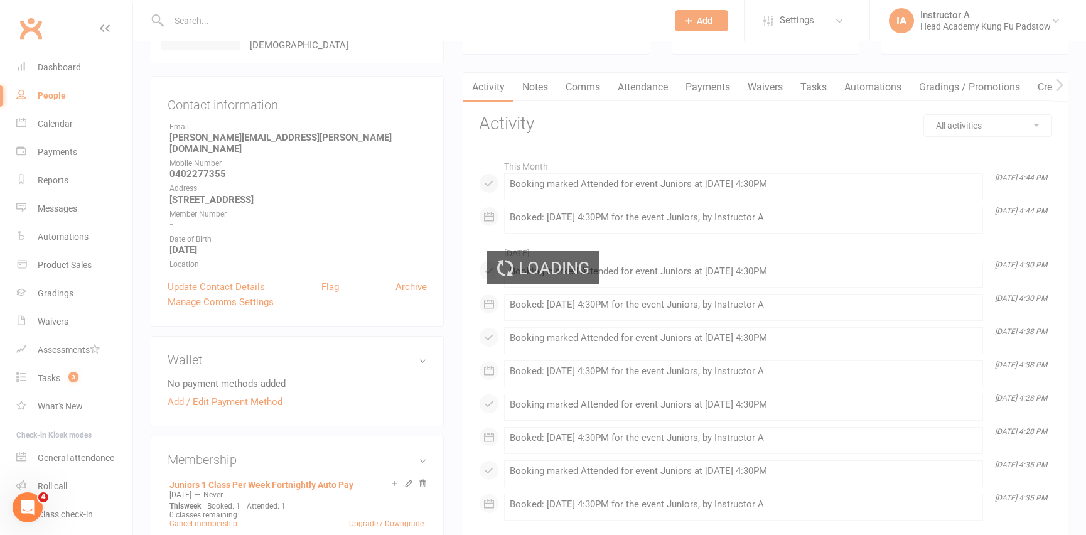
scroll to position [56, 0]
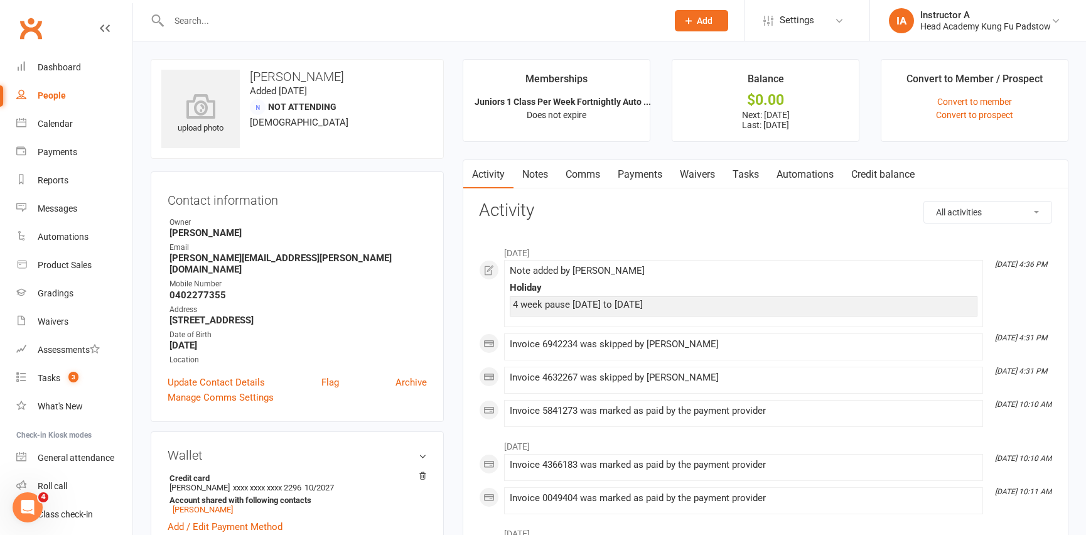
click at [627, 179] on link "Payments" at bounding box center [640, 174] width 62 height 29
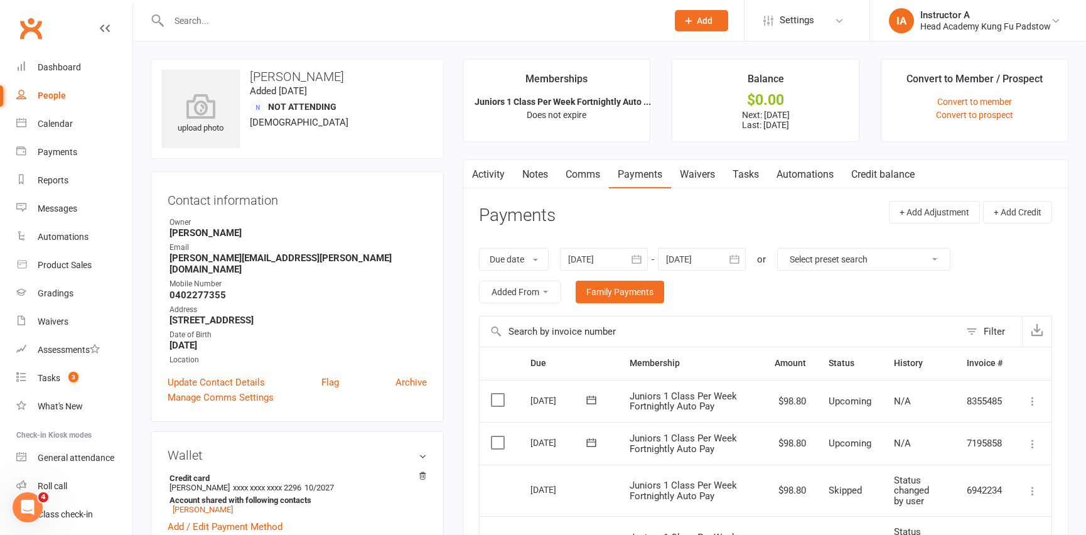
click at [377, 14] on input "text" at bounding box center [411, 21] width 493 height 18
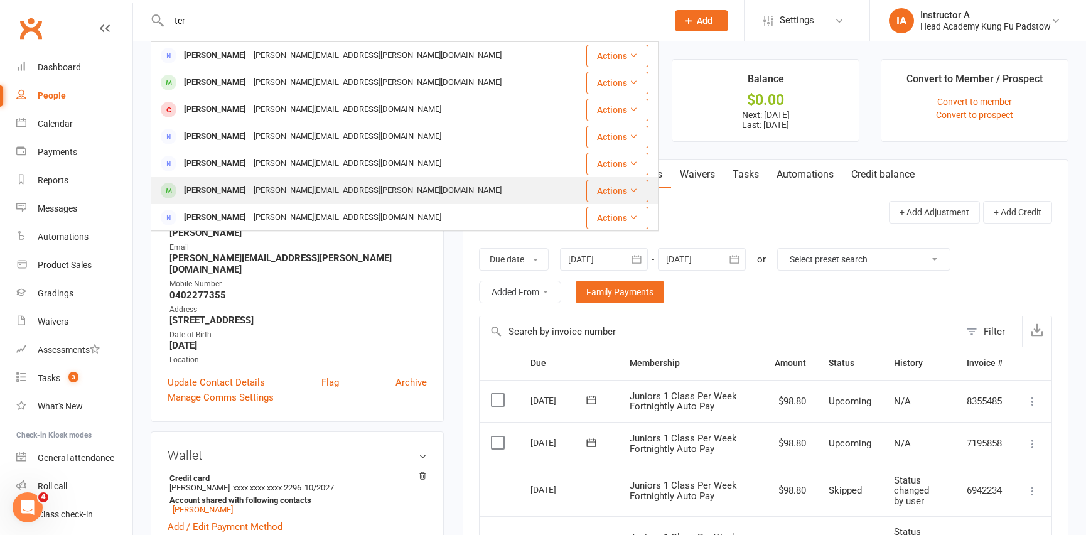
type input "ter"
click at [228, 196] on div "[PERSON_NAME]" at bounding box center [215, 190] width 70 height 18
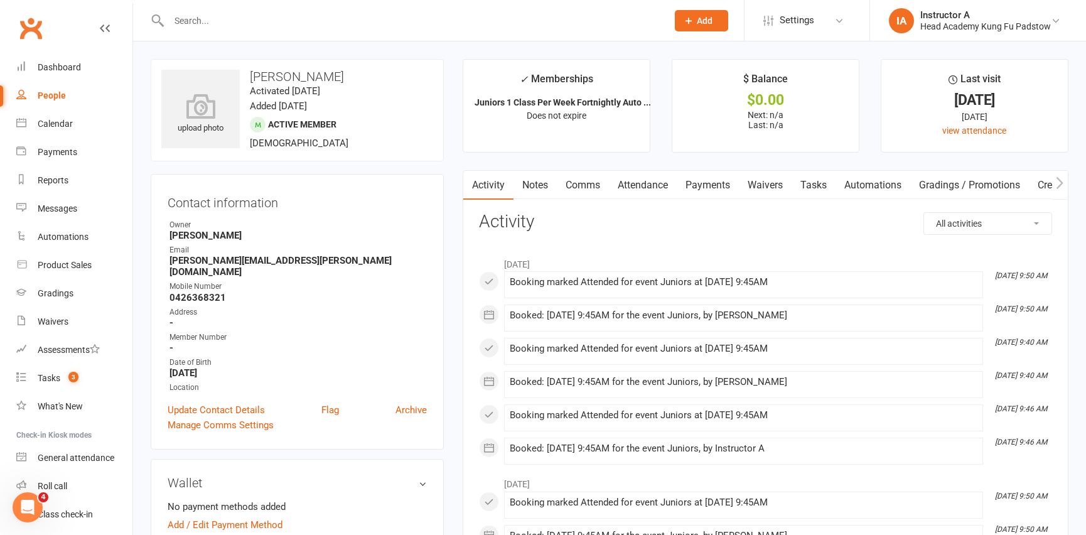
click at [539, 183] on link "Notes" at bounding box center [534, 185] width 43 height 29
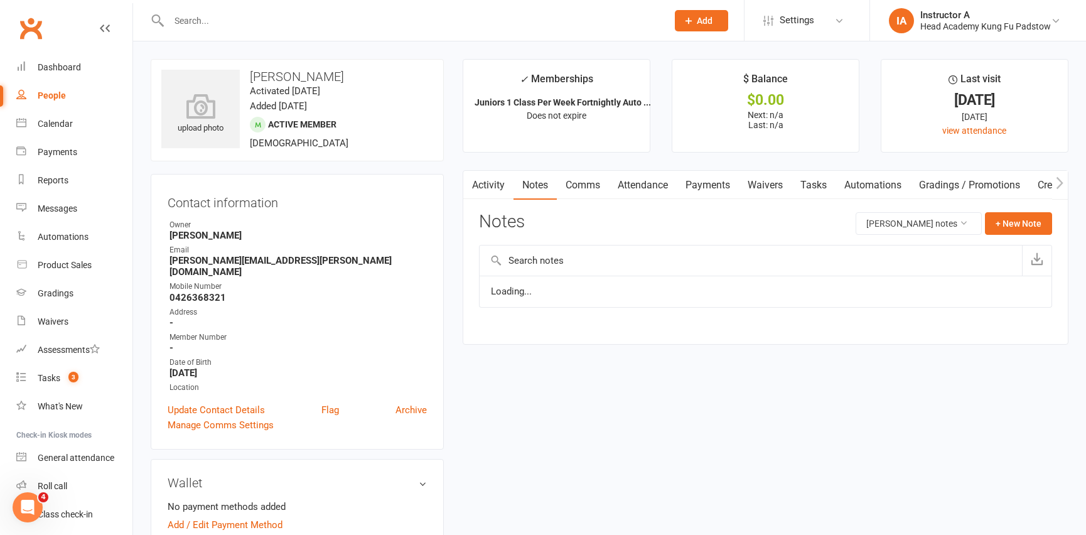
drag, startPoint x: 586, startPoint y: 182, endPoint x: 496, endPoint y: 182, distance: 89.1
click at [559, 182] on link "Comms" at bounding box center [583, 185] width 52 height 29
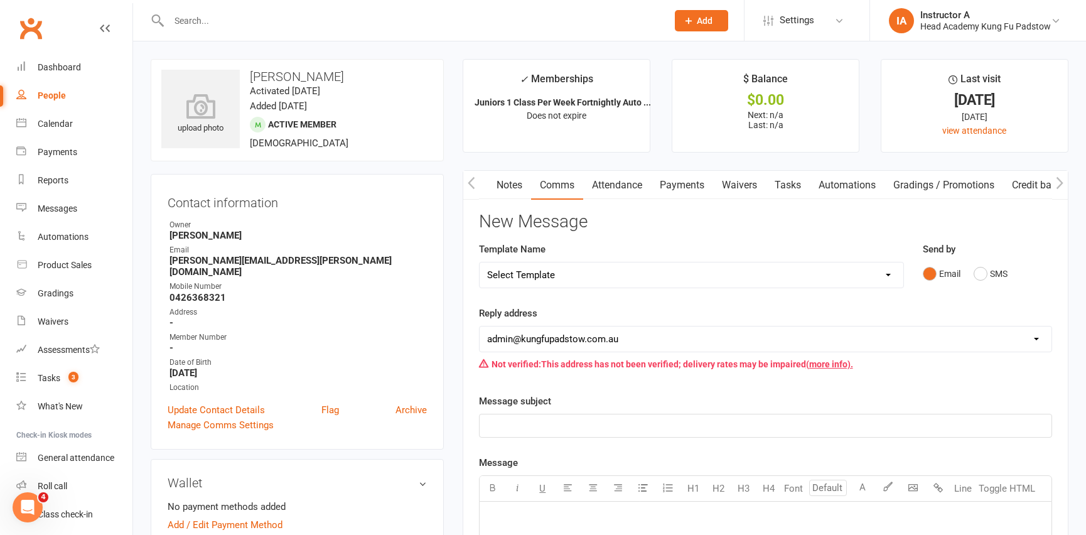
drag, startPoint x: 496, startPoint y: 182, endPoint x: 488, endPoint y: 185, distance: 9.3
click at [496, 182] on link "Notes" at bounding box center [509, 185] width 43 height 29
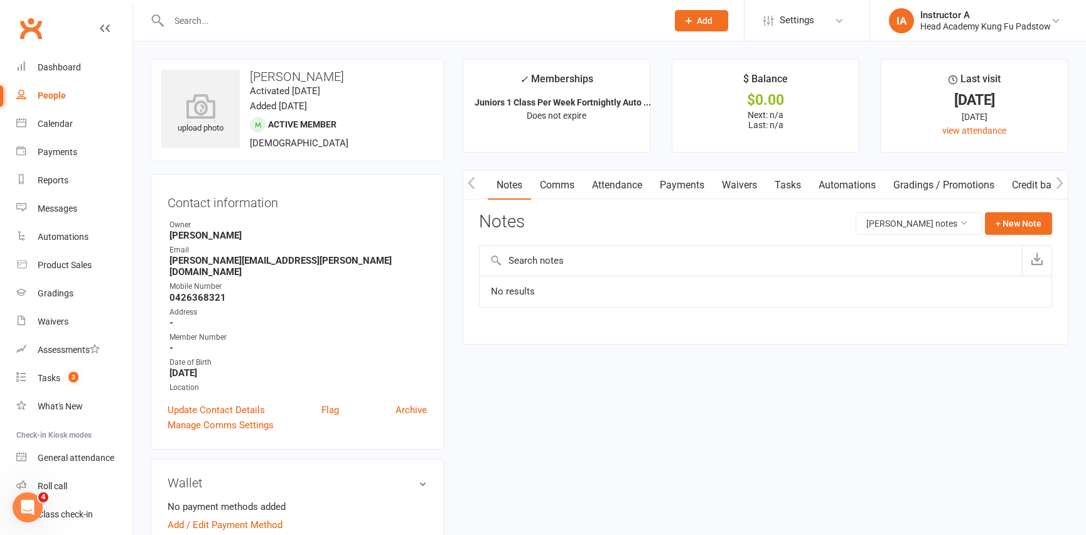
drag, startPoint x: 484, startPoint y: 181, endPoint x: 441, endPoint y: 185, distance: 42.8
click at [457, 185] on main "✓ Memberships Juniors 1 Class Per Week Fortnightly Auto ... Does not expire $ B…" at bounding box center [765, 208] width 624 height 298
click at [473, 180] on icon "button" at bounding box center [472, 182] width 8 height 13
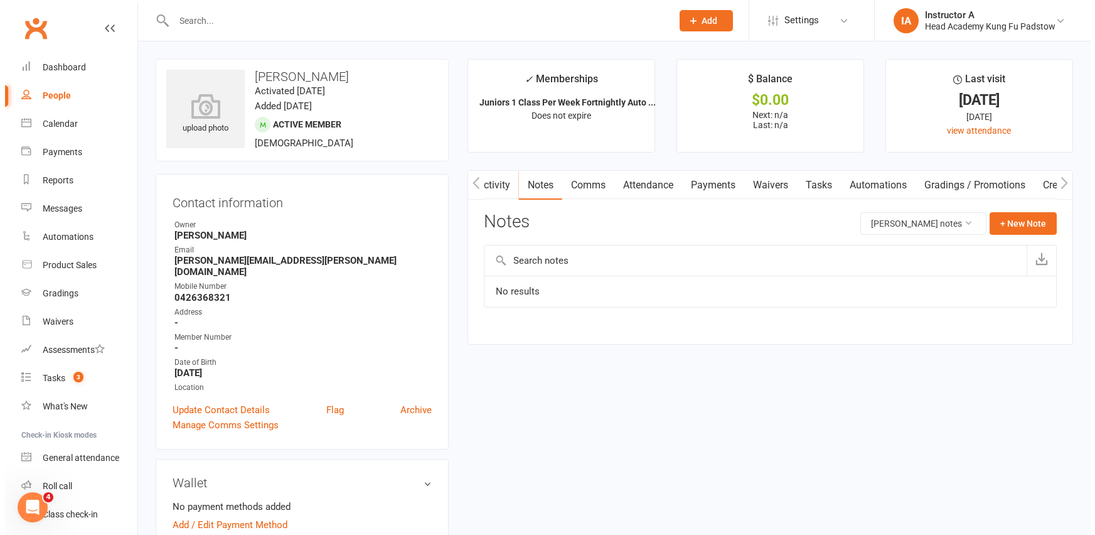
scroll to position [0, 0]
click at [500, 189] on link "Activity" at bounding box center [488, 185] width 50 height 29
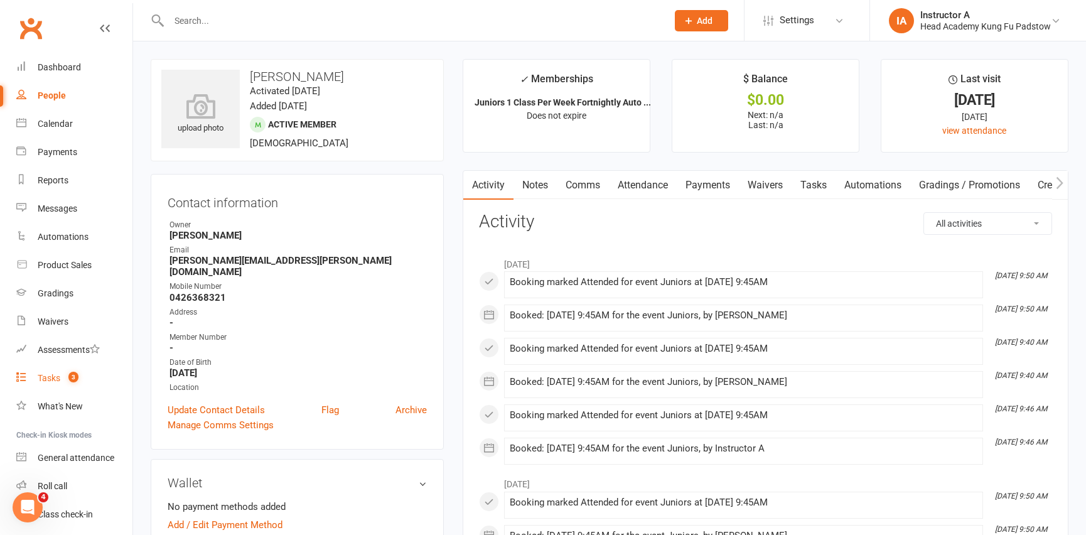
click at [55, 385] on link "Tasks 3" at bounding box center [74, 378] width 116 height 28
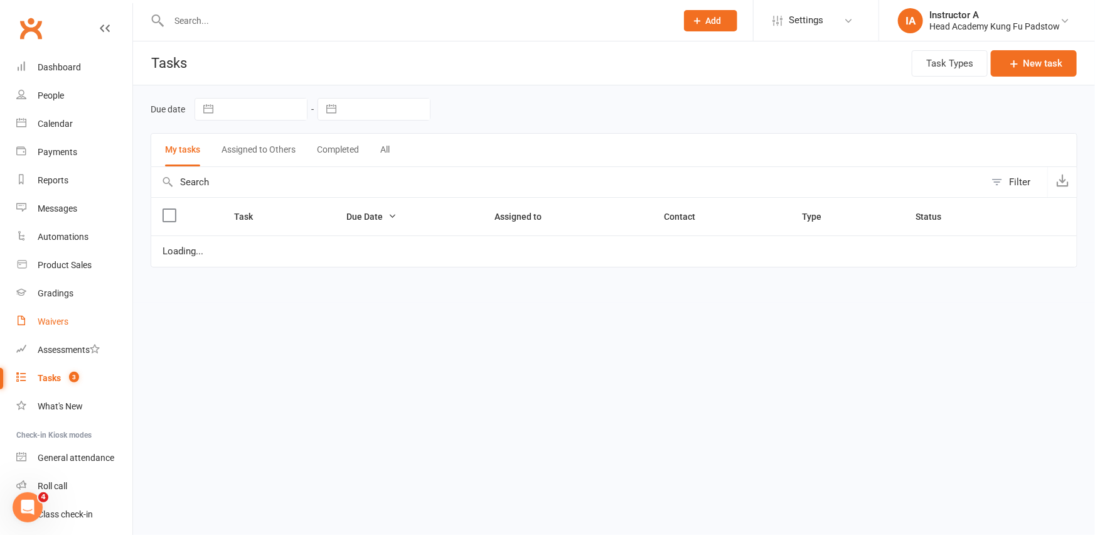
click at [55, 316] on div "Waivers" at bounding box center [53, 321] width 31 height 10
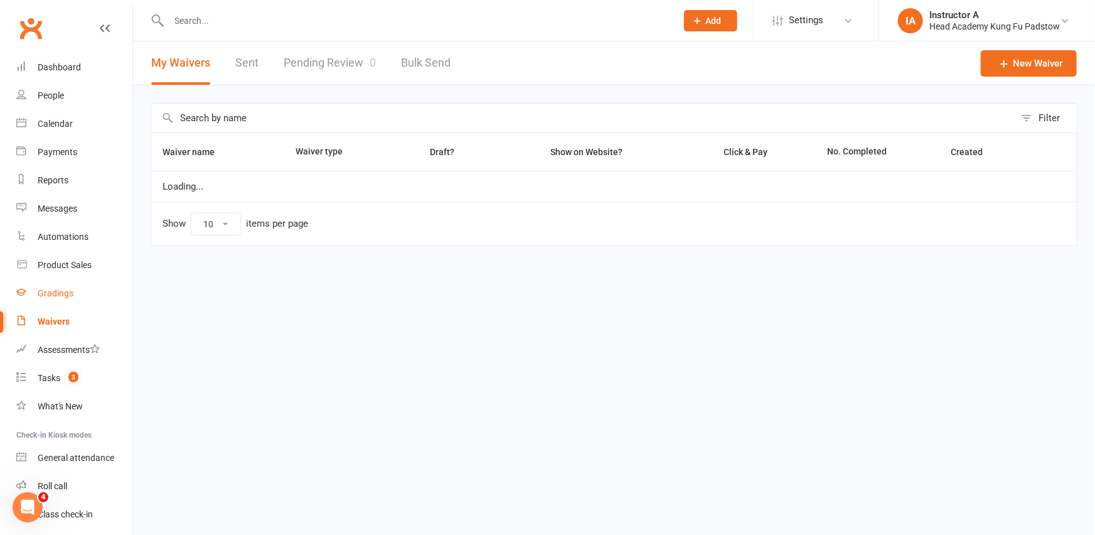
click at [51, 301] on link "Gradings" at bounding box center [74, 293] width 116 height 28
